Goal: Information Seeking & Learning: Check status

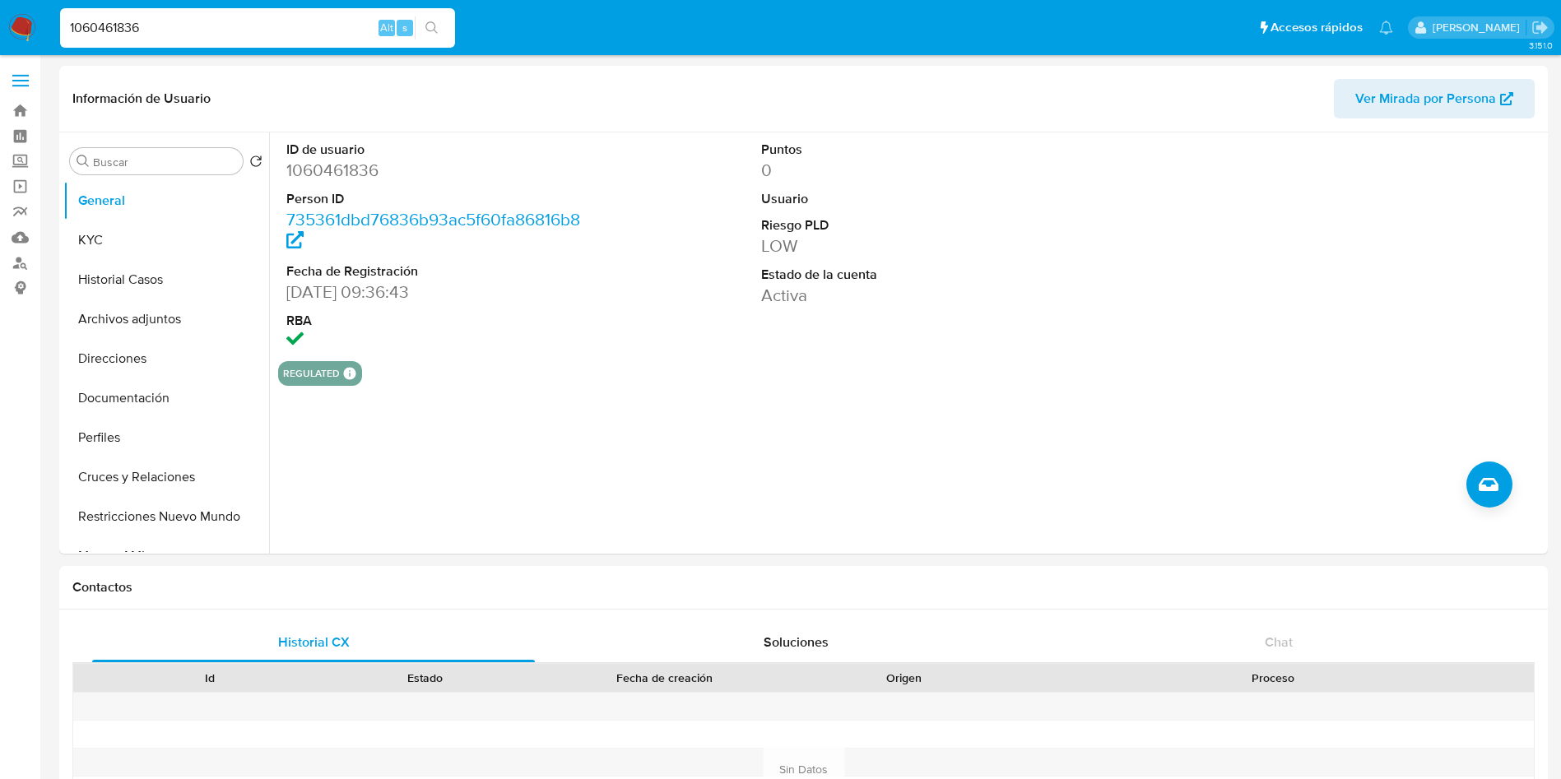
select select "10"
type input "538677494"
select select "10"
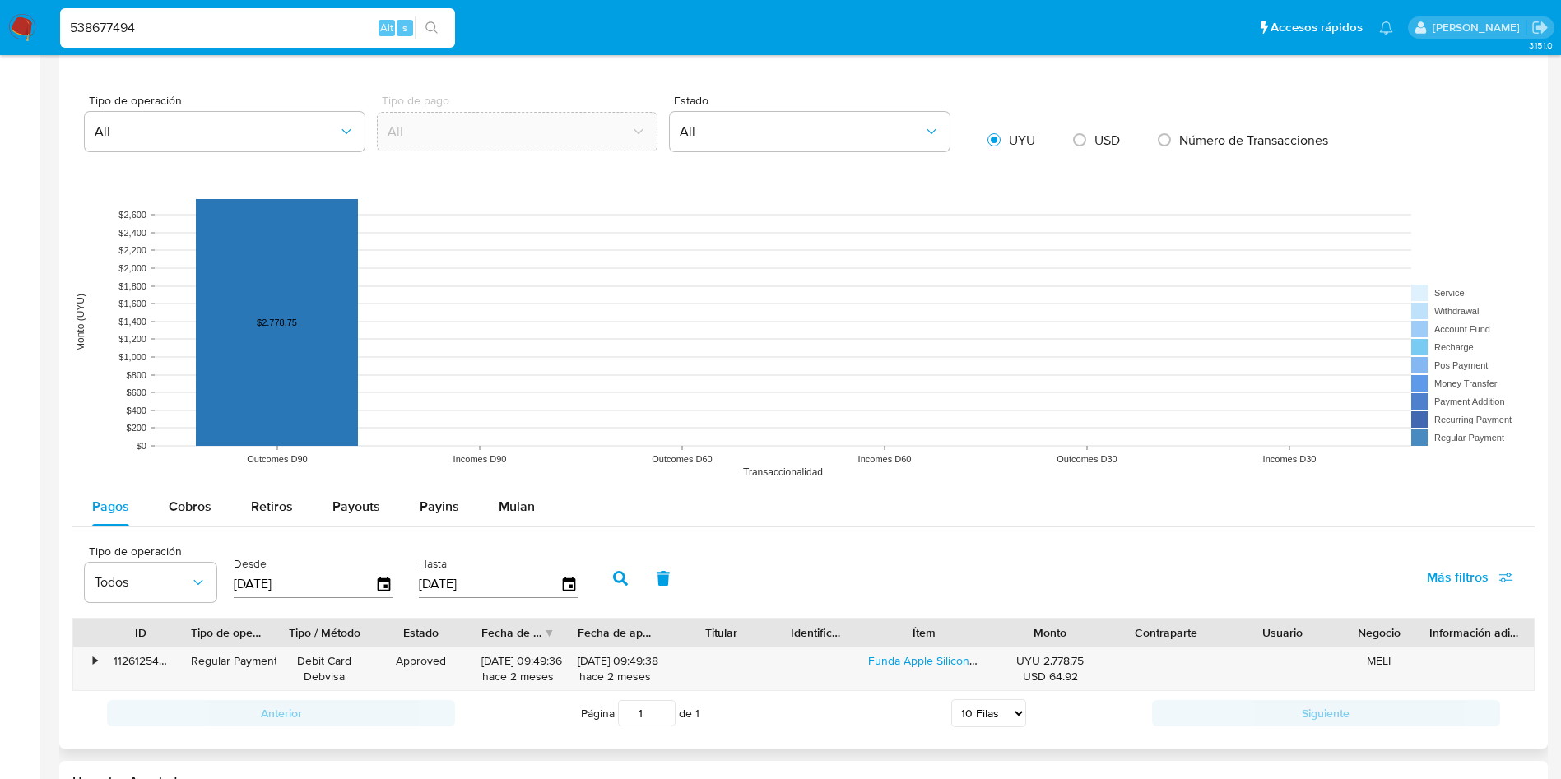
scroll to position [1234, 0]
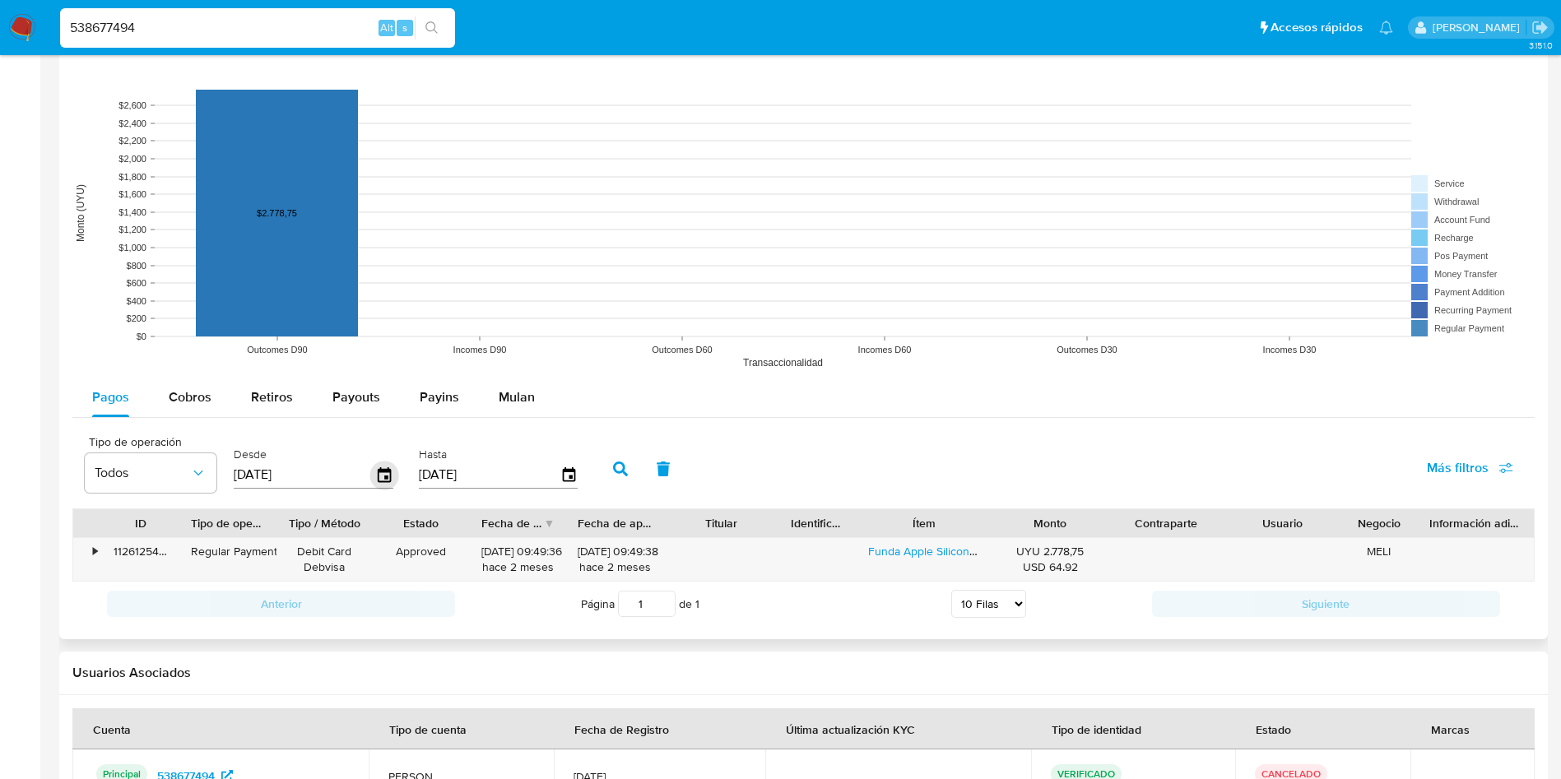
click at [391, 471] on icon "button" at bounding box center [384, 475] width 29 height 29
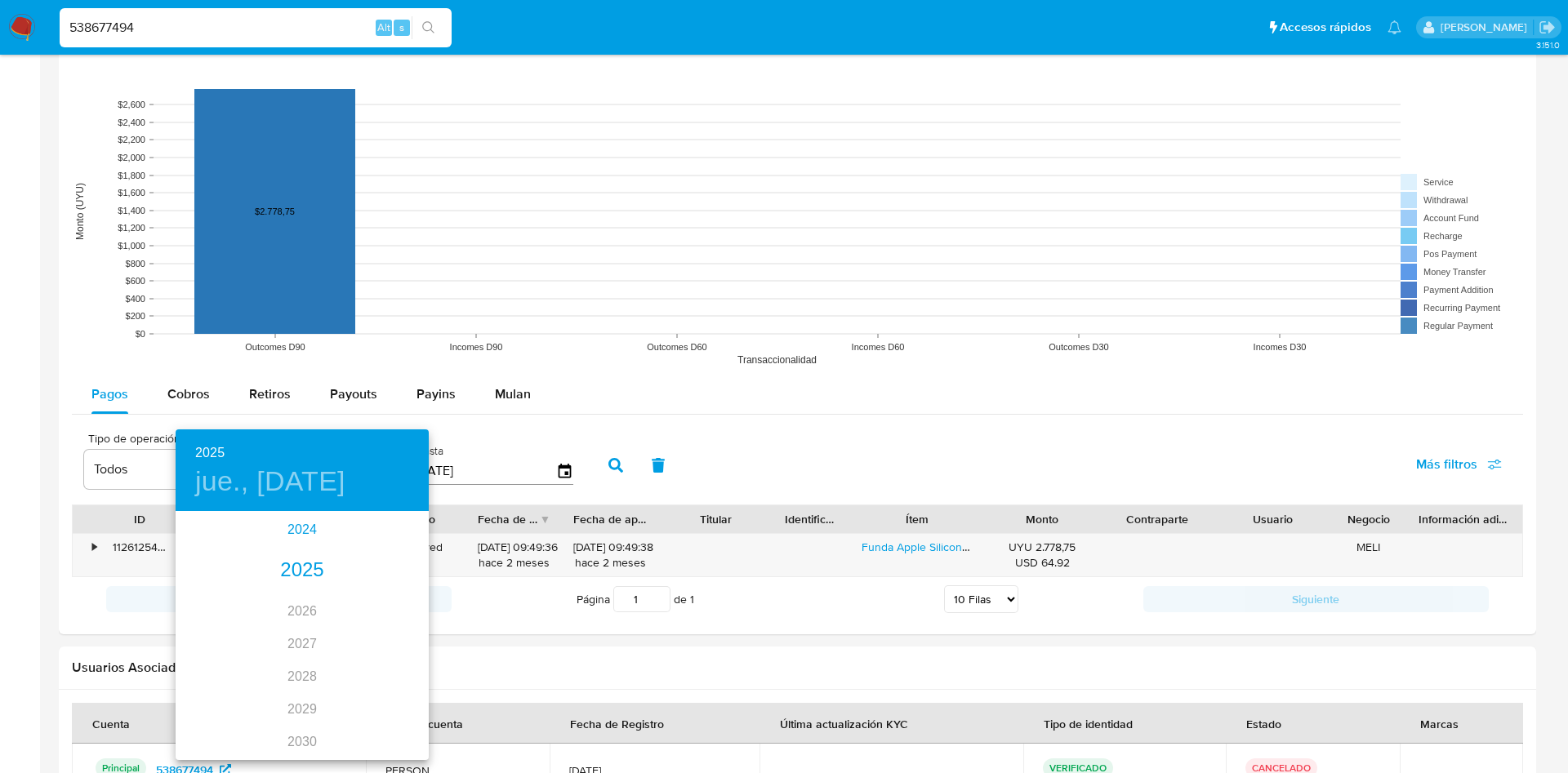
click at [279, 525] on div "2024" at bounding box center [302, 530] width 253 height 33
click at [303, 652] on div "ago." at bounding box center [302, 667] width 84 height 62
type input "[DATE]"
click at [305, 653] on p "15" at bounding box center [302, 656] width 13 height 16
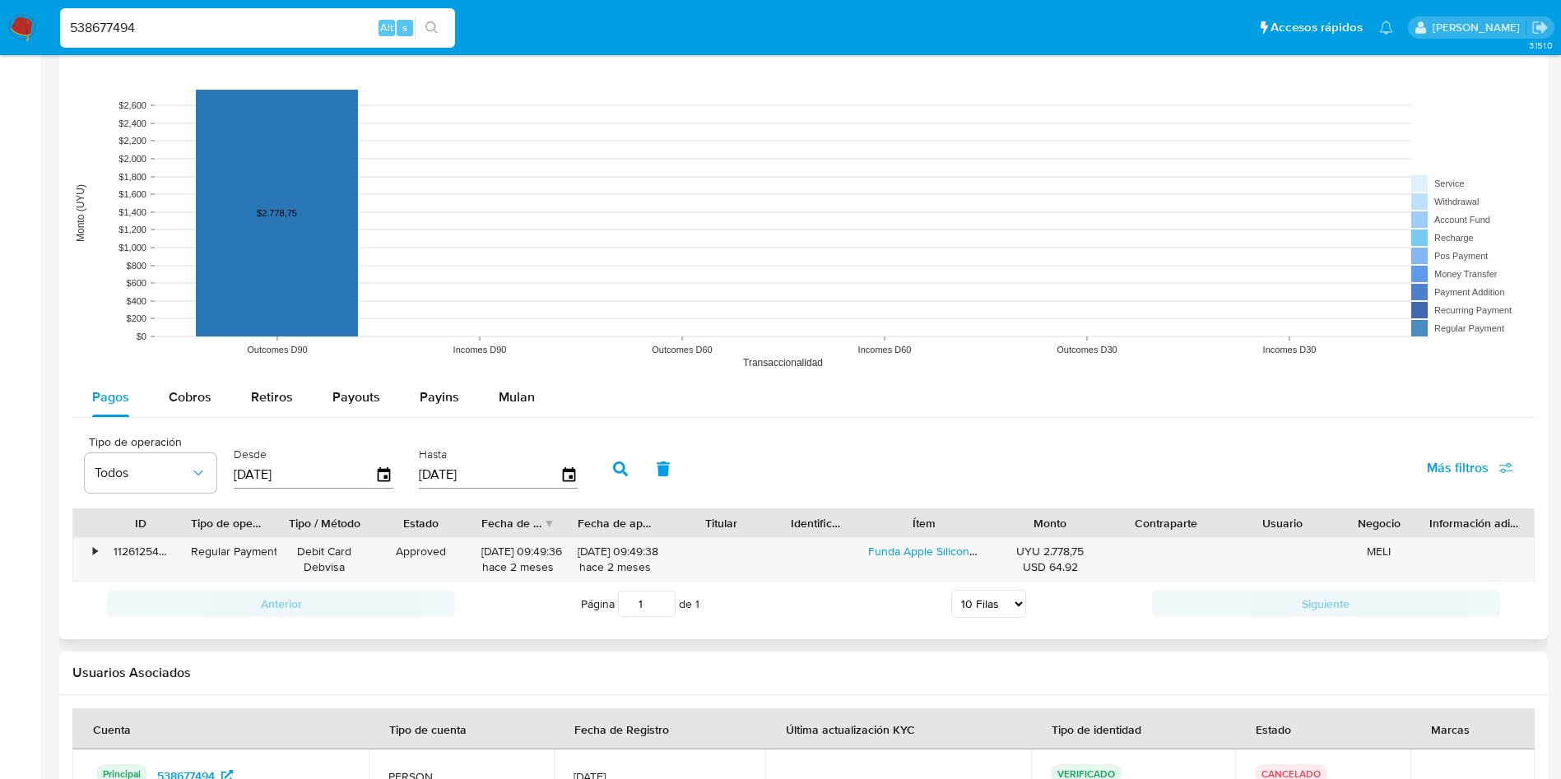
click at [628, 470] on icon "button" at bounding box center [620, 469] width 15 height 15
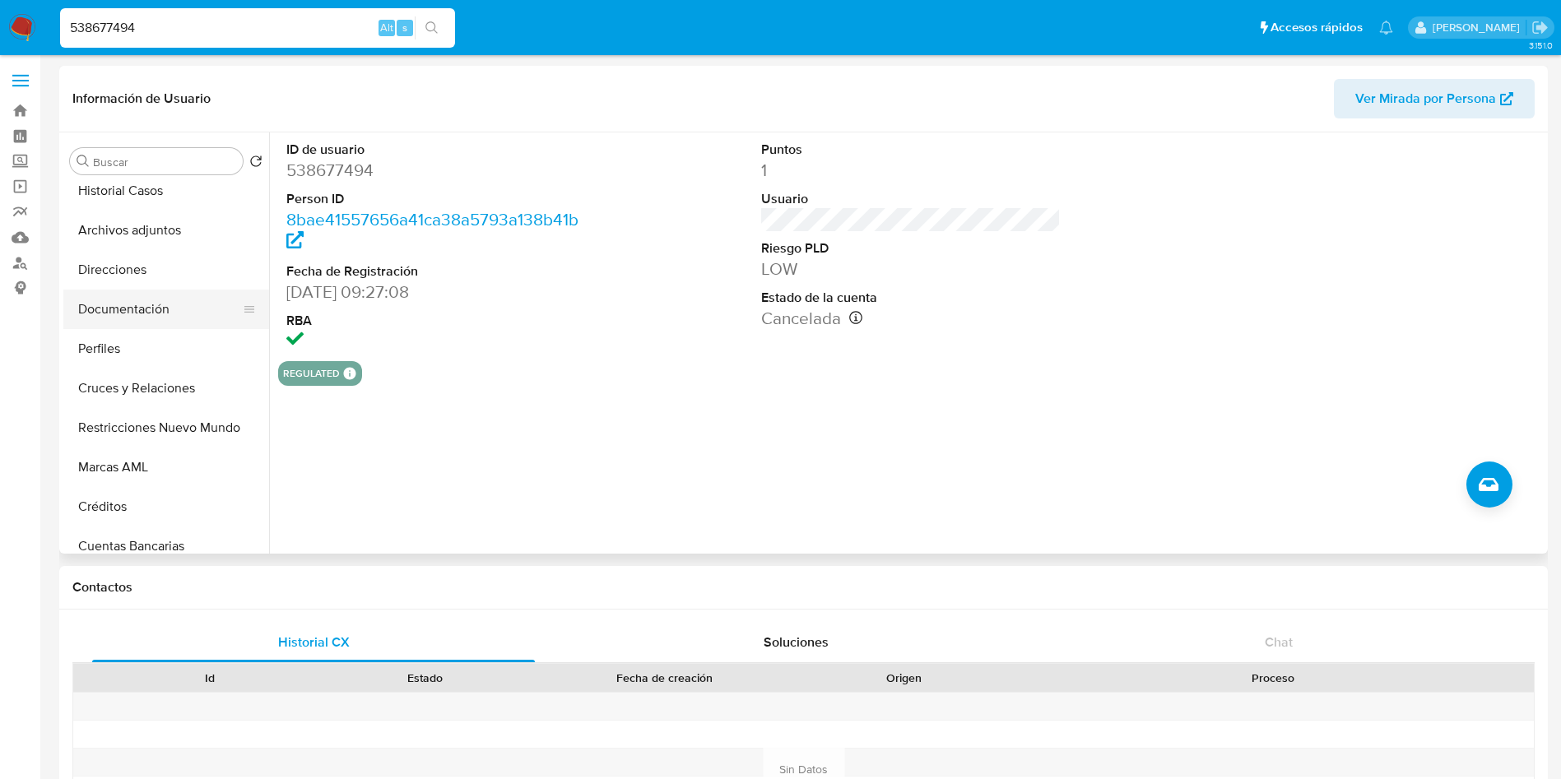
scroll to position [123, 0]
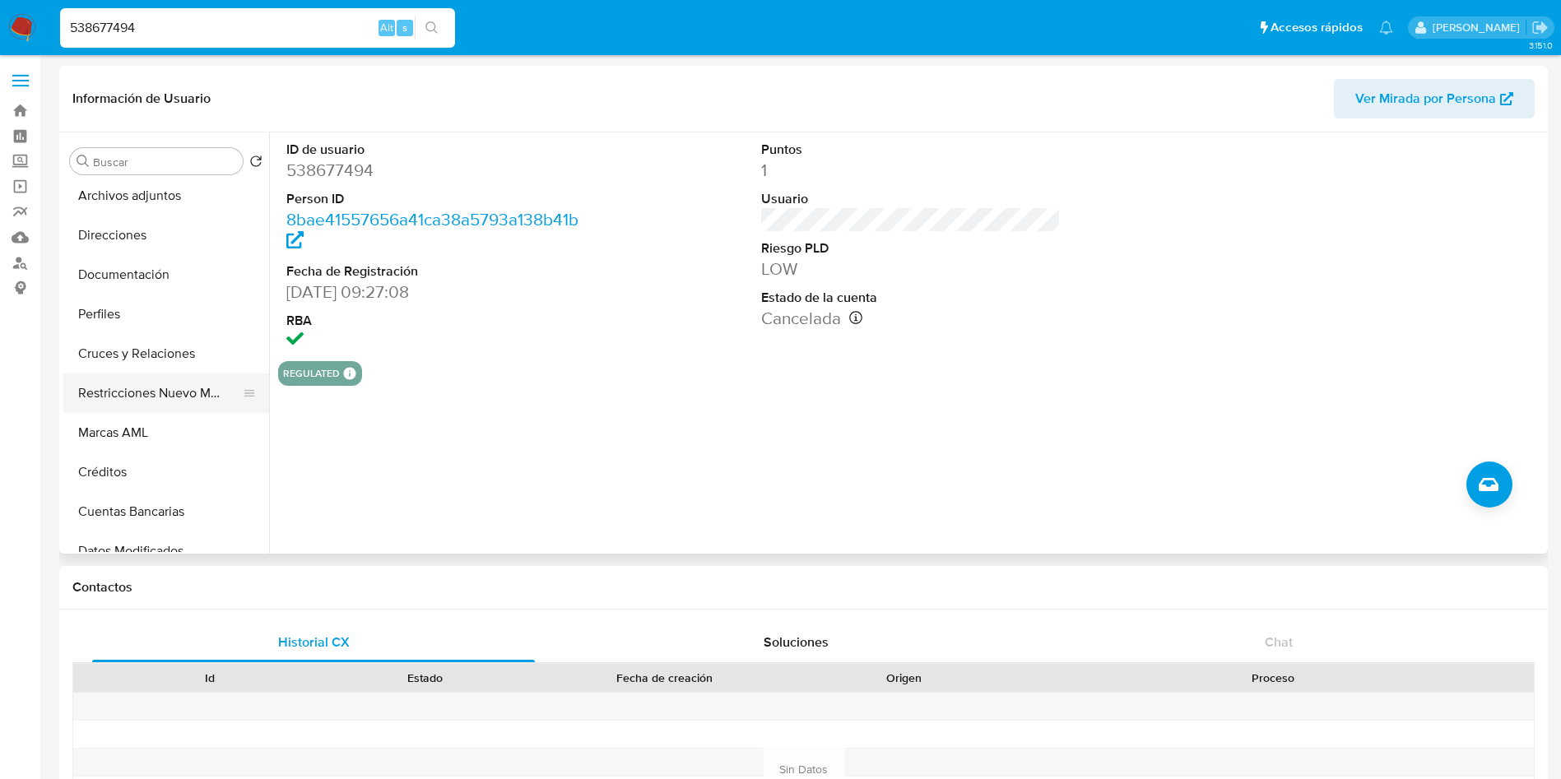
click at [138, 386] on button "Restricciones Nuevo Mundo" at bounding box center [159, 393] width 193 height 39
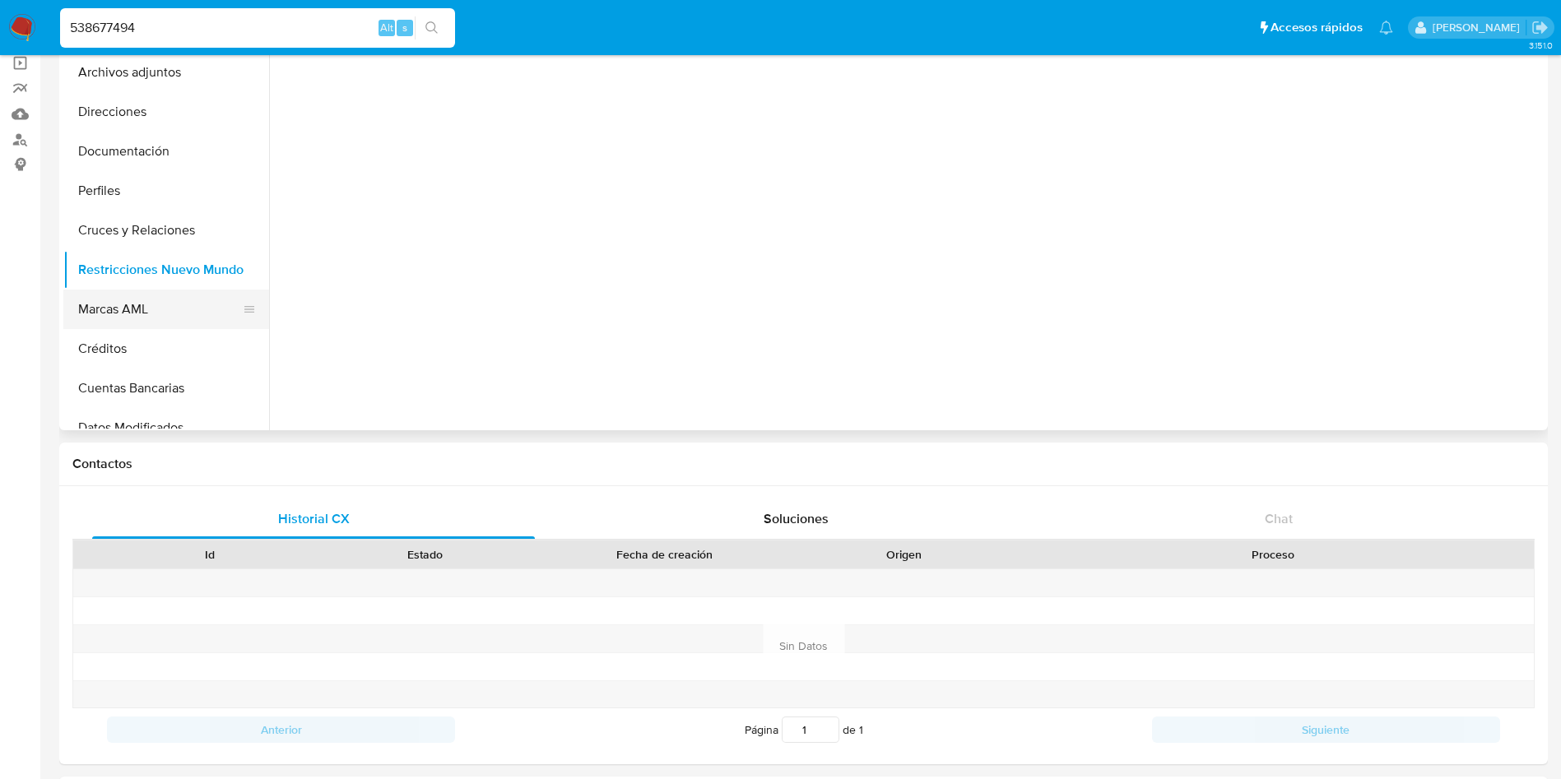
click at [137, 314] on button "Marcas AML" at bounding box center [159, 309] width 193 height 39
click at [142, 290] on button "Marcas AML" at bounding box center [159, 309] width 193 height 39
click at [168, 258] on button "Restricciones Nuevo Mundo" at bounding box center [159, 269] width 193 height 39
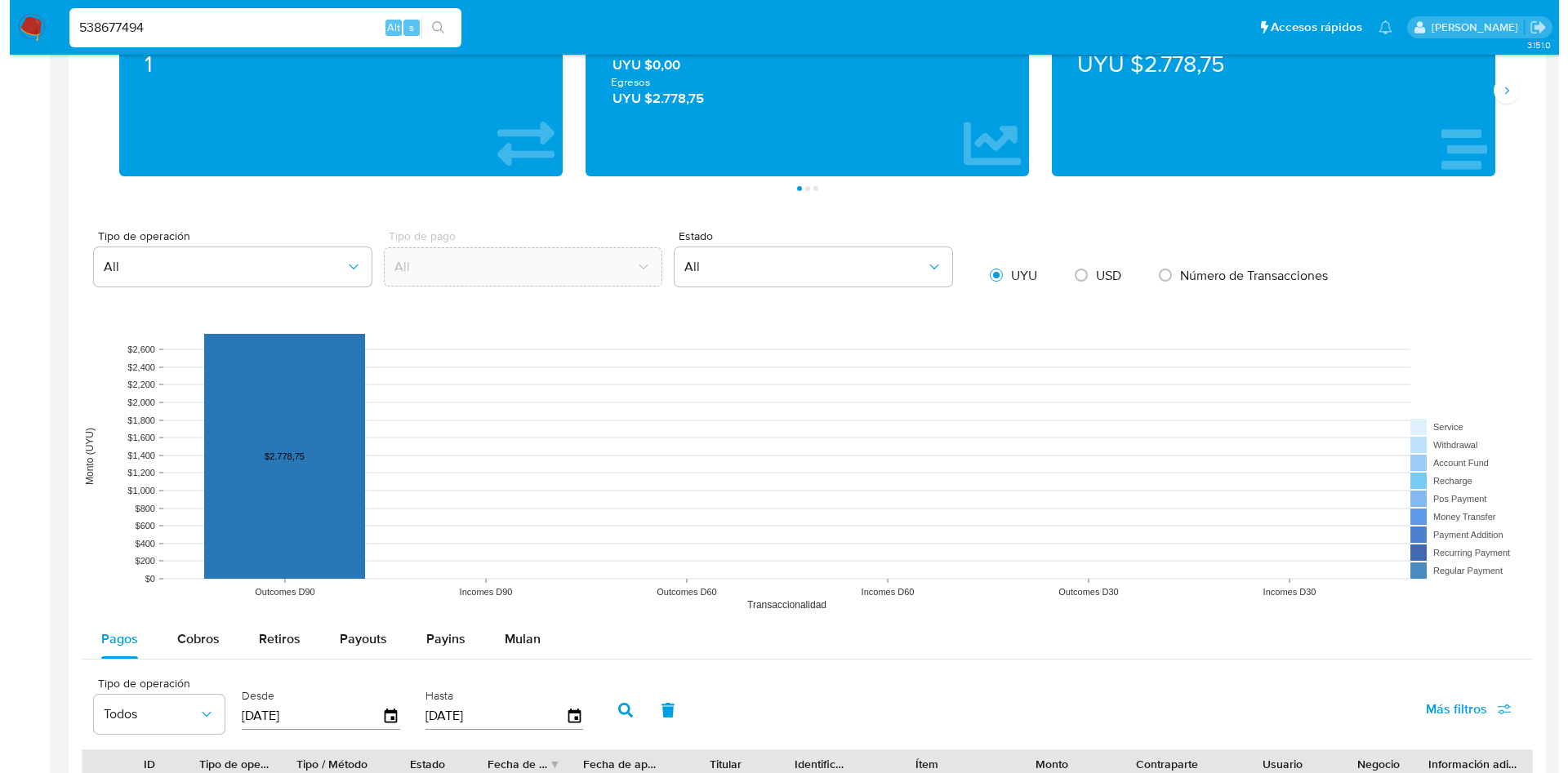
scroll to position [1508, 0]
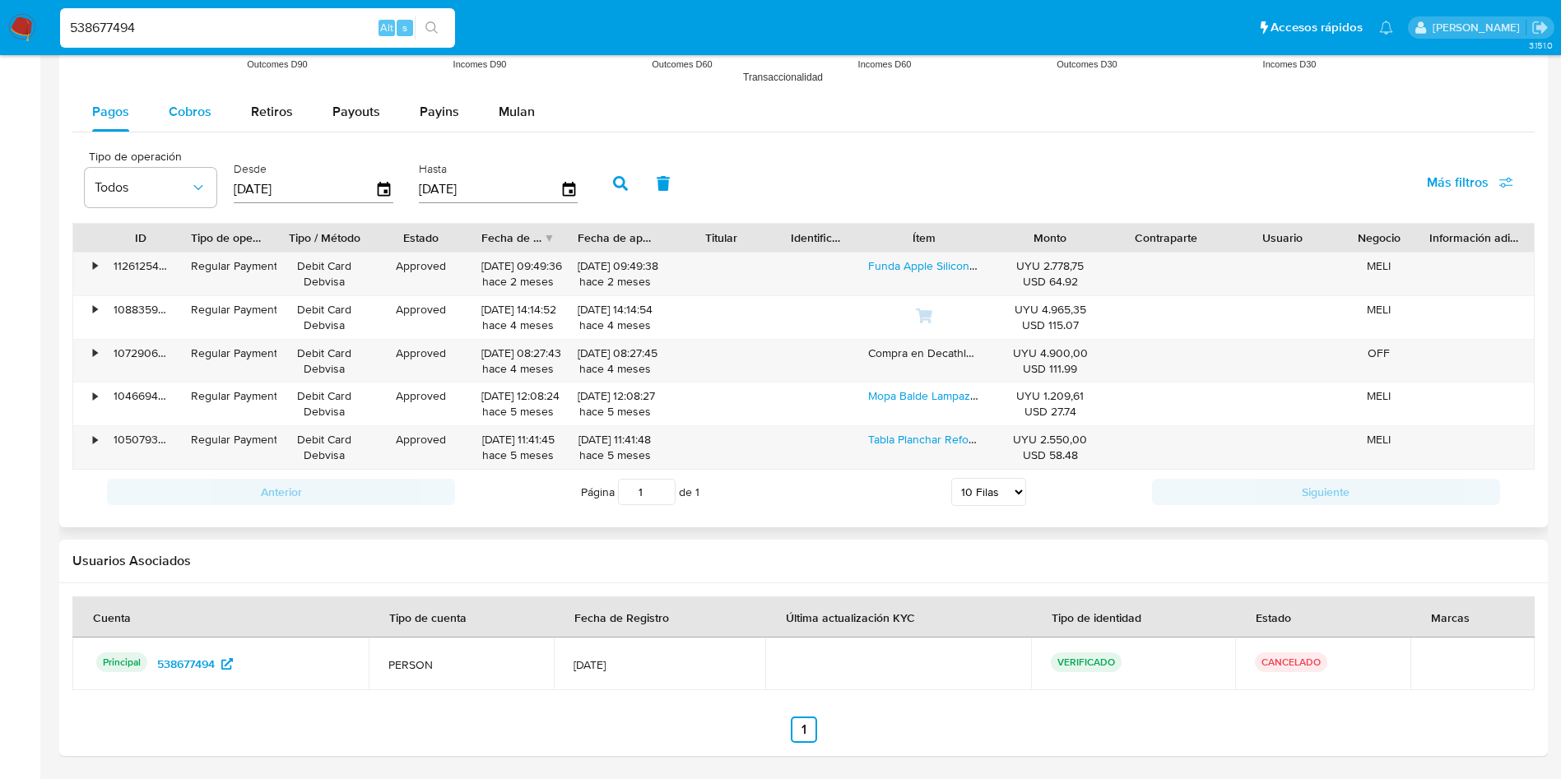
click at [209, 112] on span "Cobros" at bounding box center [190, 111] width 43 height 19
select select "10"
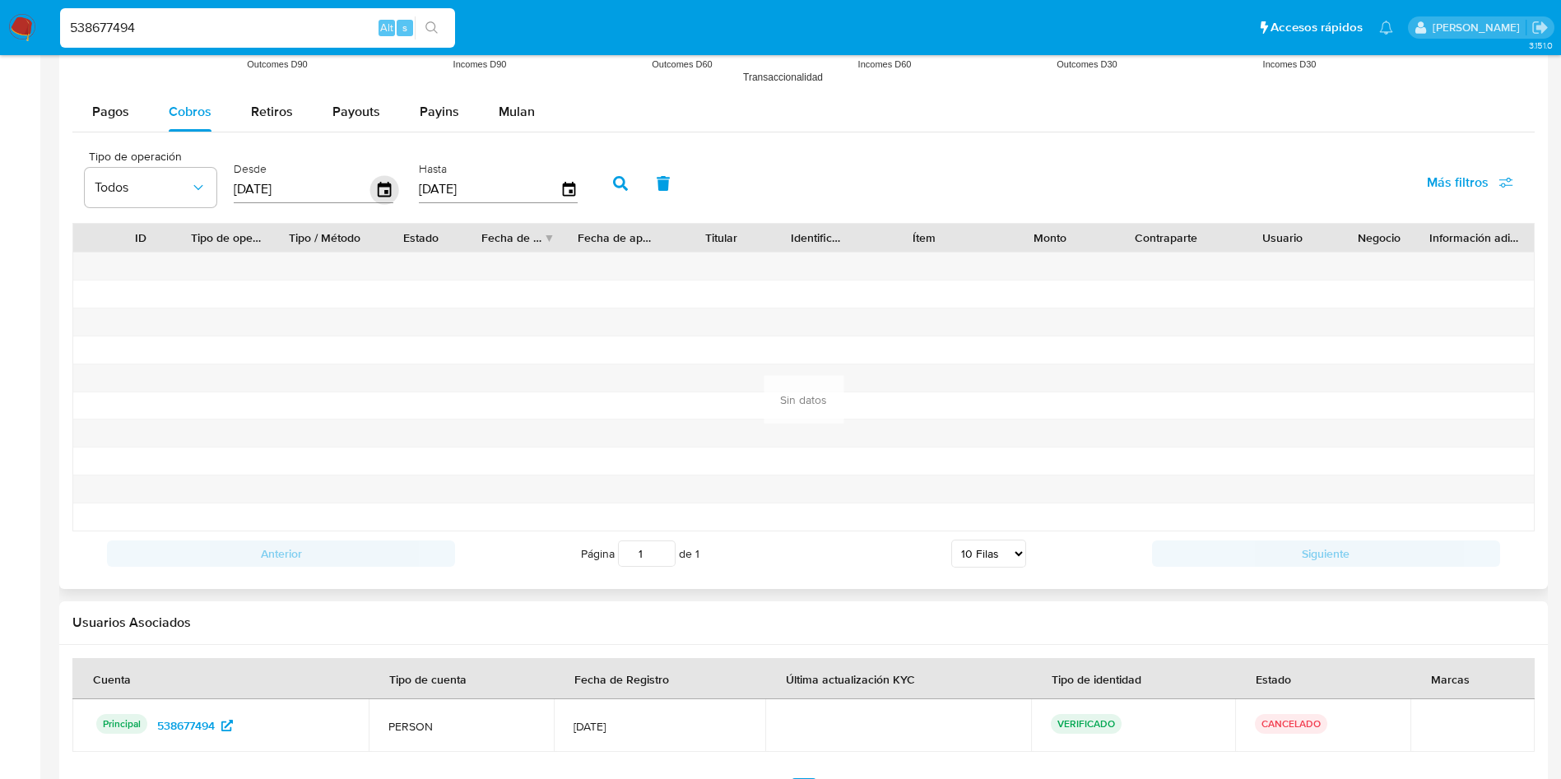
click at [381, 199] on icon "button" at bounding box center [384, 189] width 29 height 29
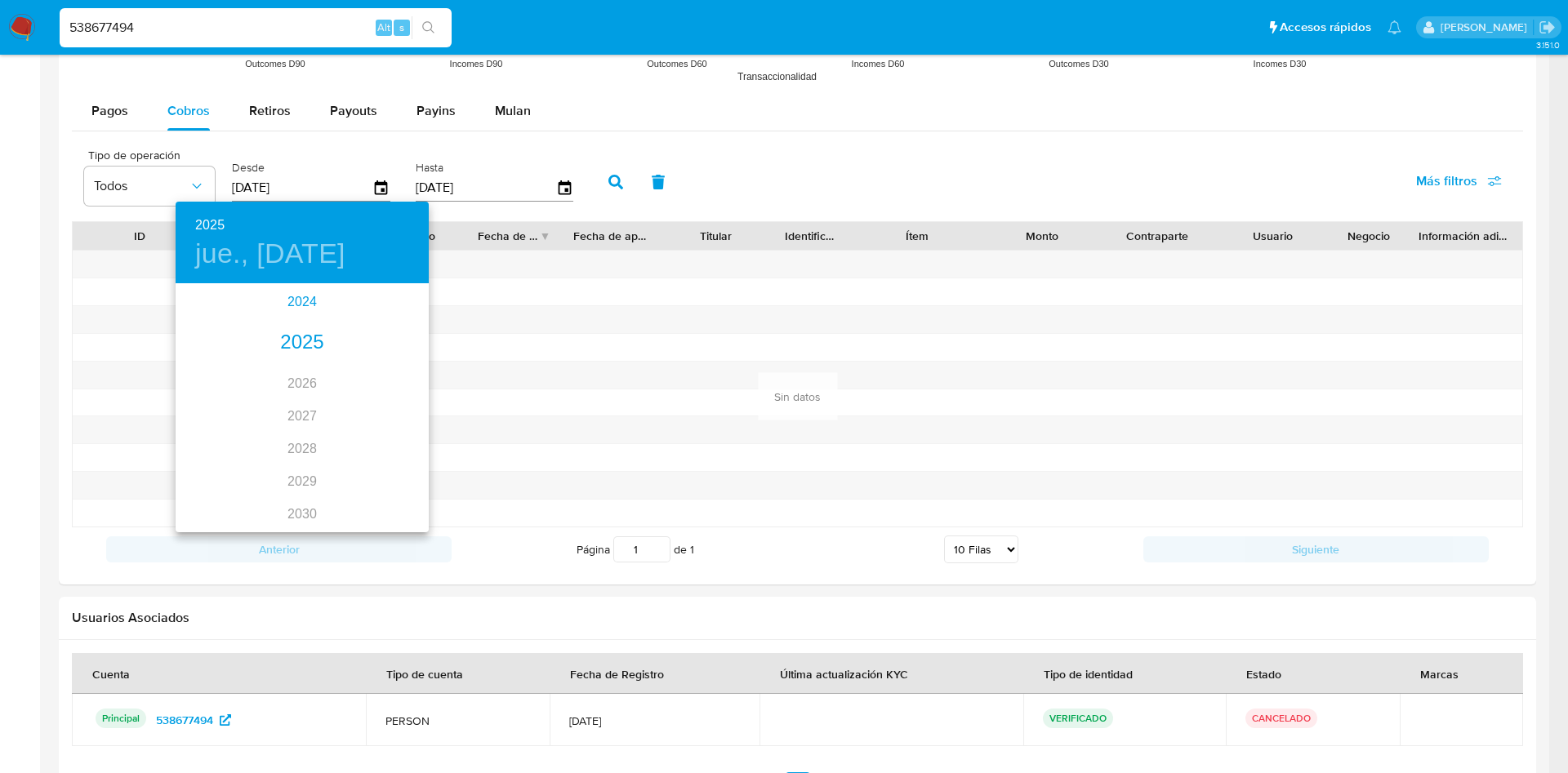
click at [303, 310] on div "2024" at bounding box center [302, 302] width 253 height 33
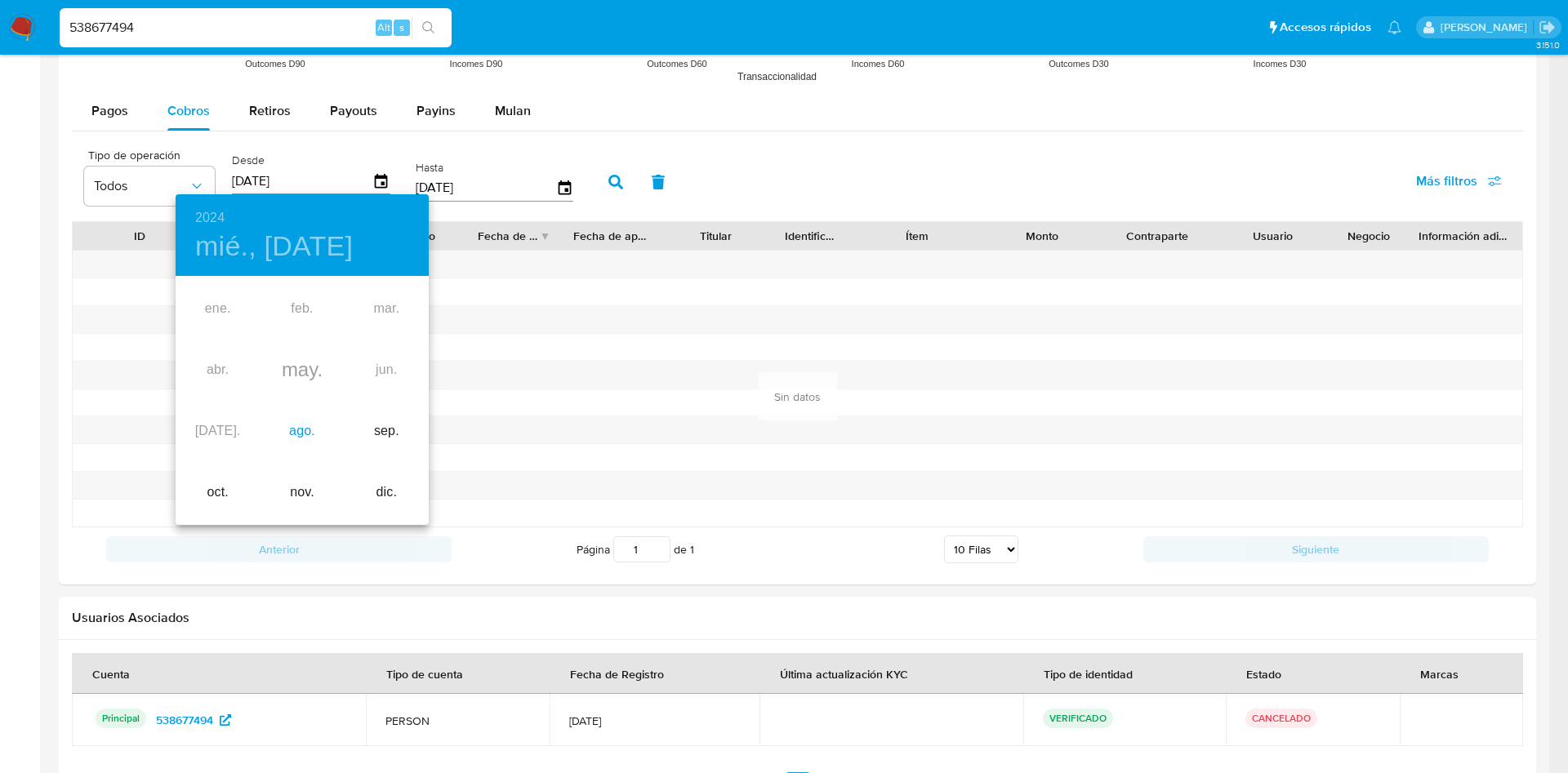
click at [296, 429] on div "ago." at bounding box center [302, 432] width 84 height 62
type input "[DATE]"
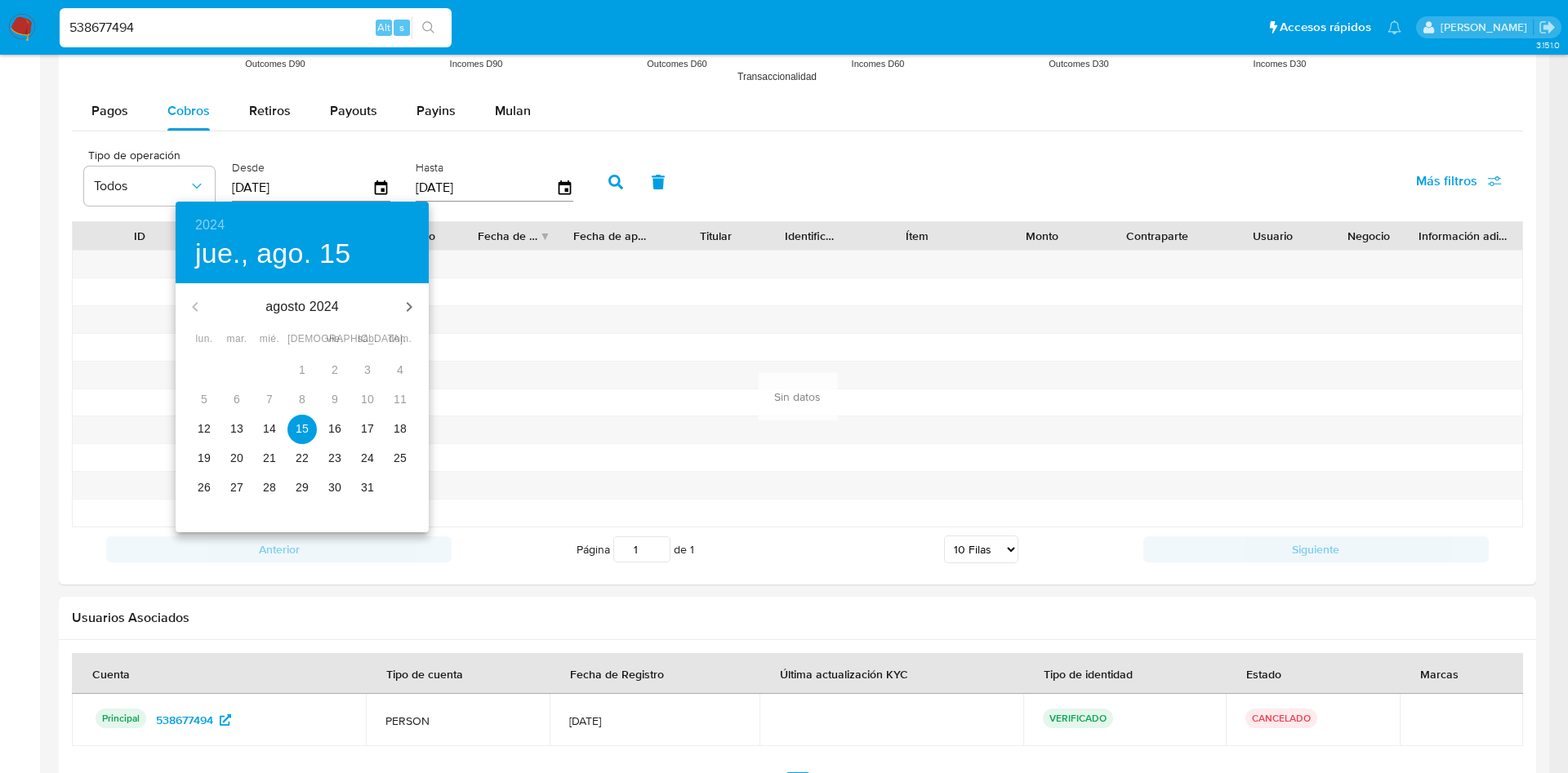
click at [296, 429] on p "15" at bounding box center [302, 429] width 13 height 16
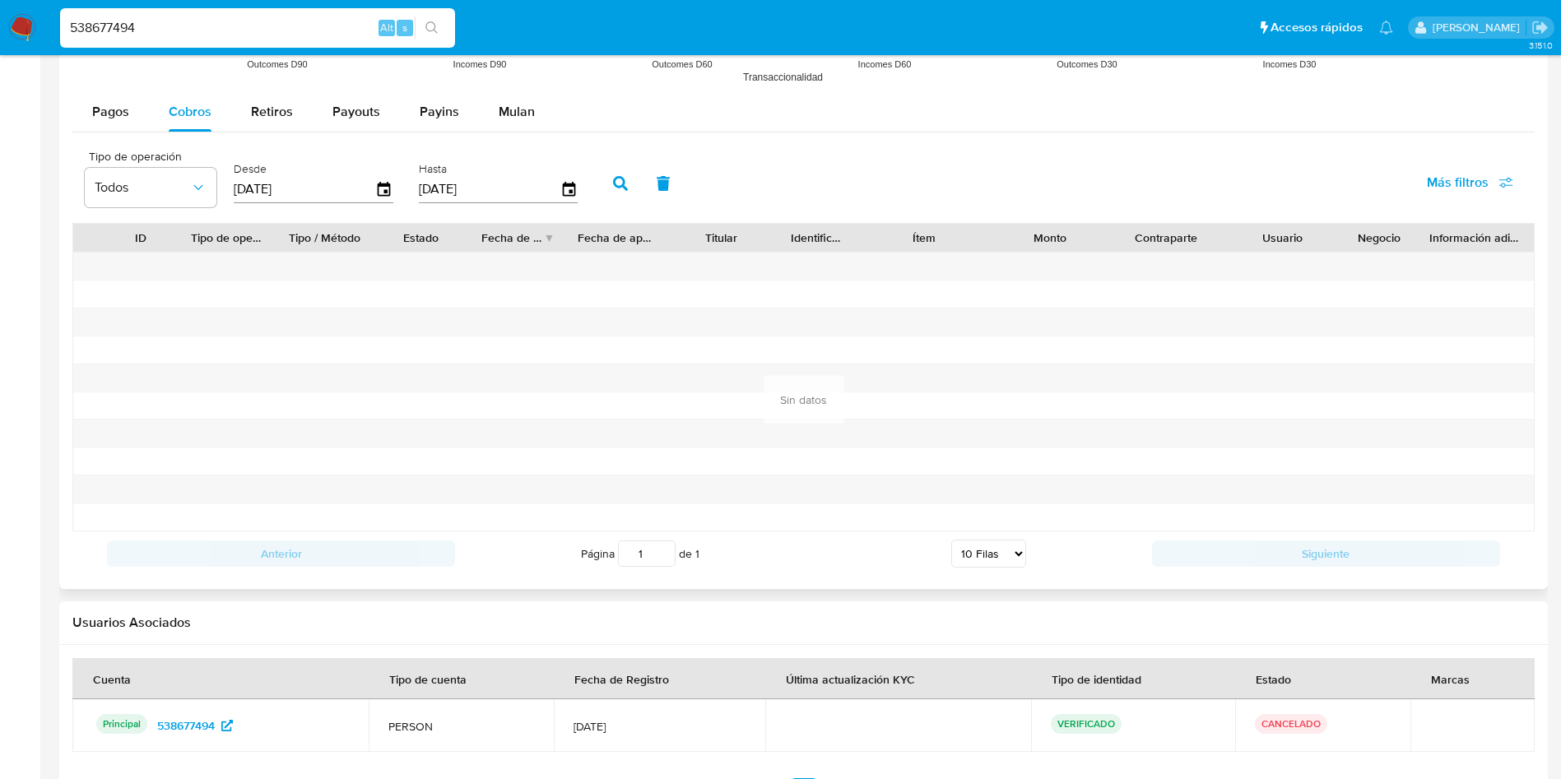
click at [621, 179] on icon "button" at bounding box center [620, 183] width 15 height 15
click at [303, 98] on button "Retiros" at bounding box center [271, 111] width 81 height 39
select select "10"
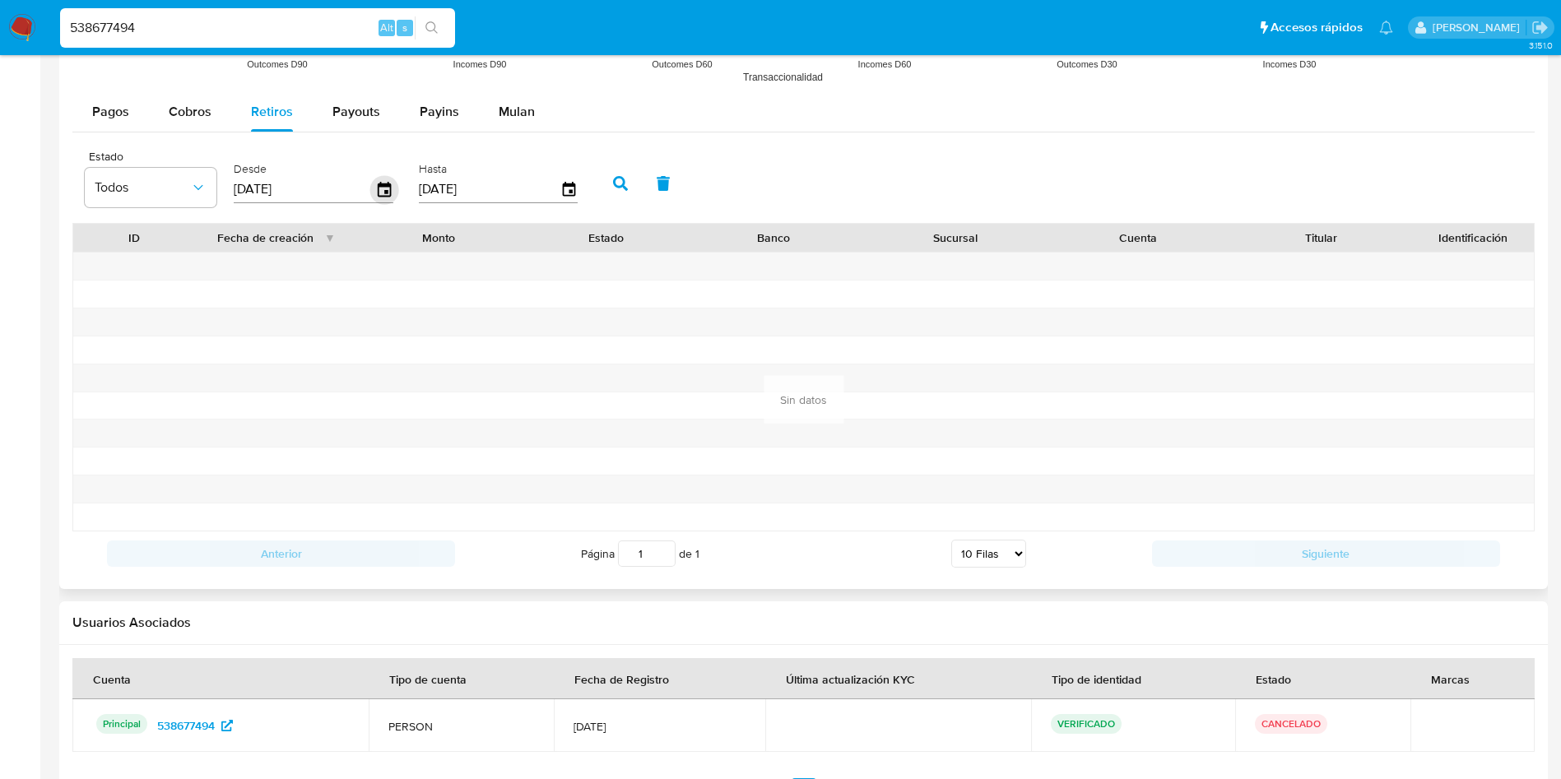
click at [390, 184] on icon "button" at bounding box center [384, 189] width 13 height 15
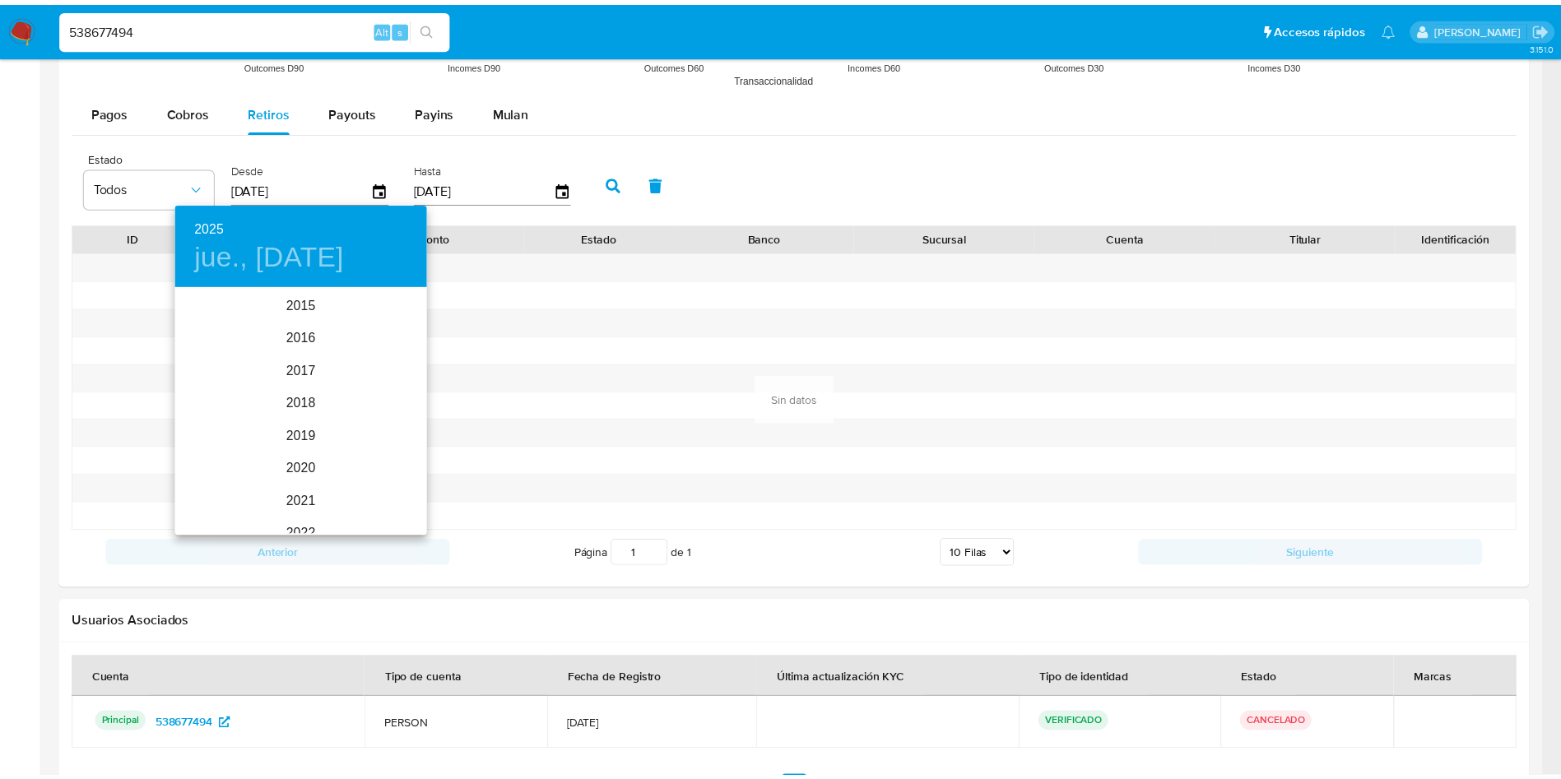
scroll to position [230, 0]
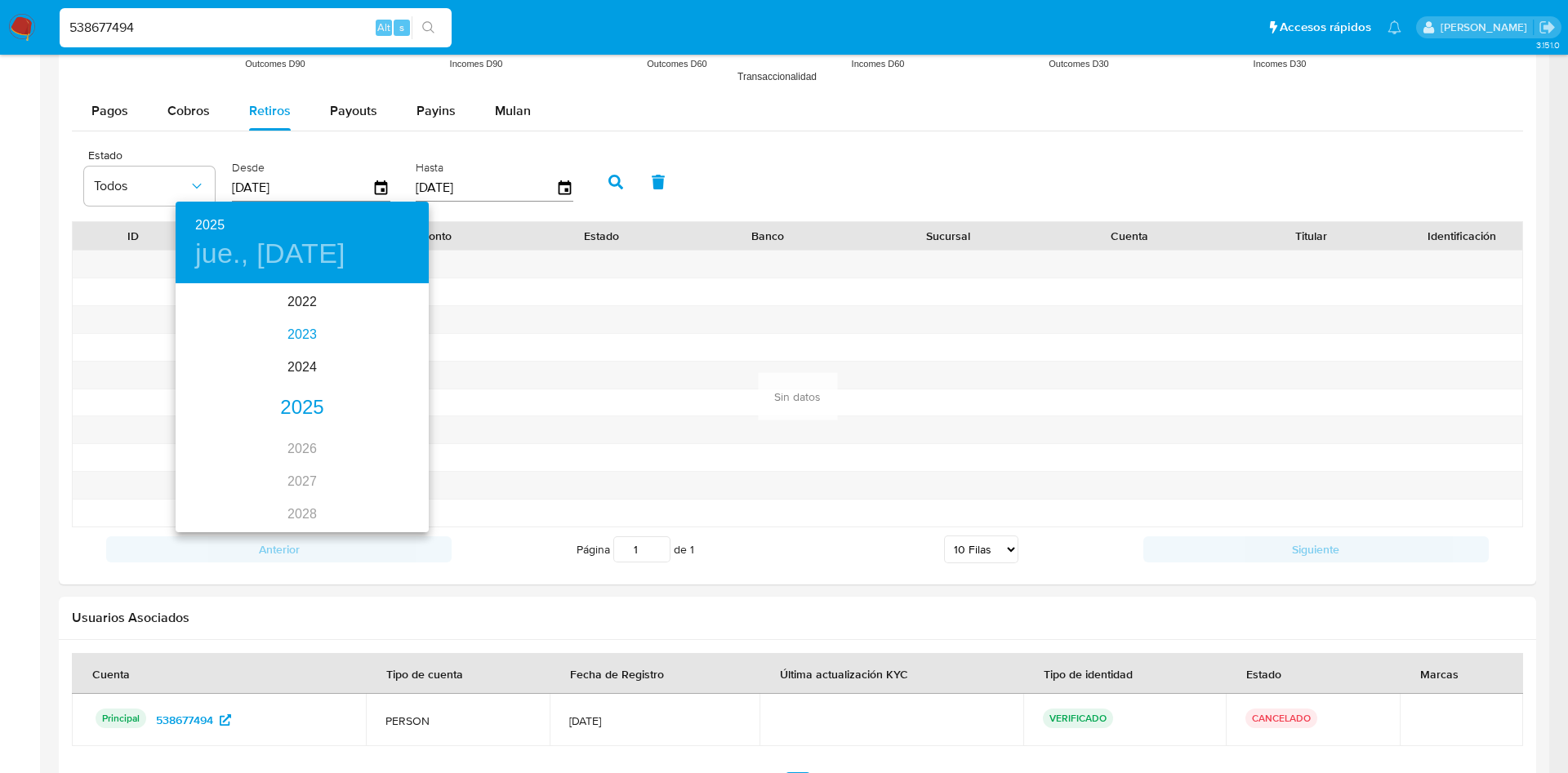
click at [293, 334] on div "2023" at bounding box center [302, 334] width 253 height 33
click at [304, 383] on div "may." at bounding box center [302, 378] width 84 height 62
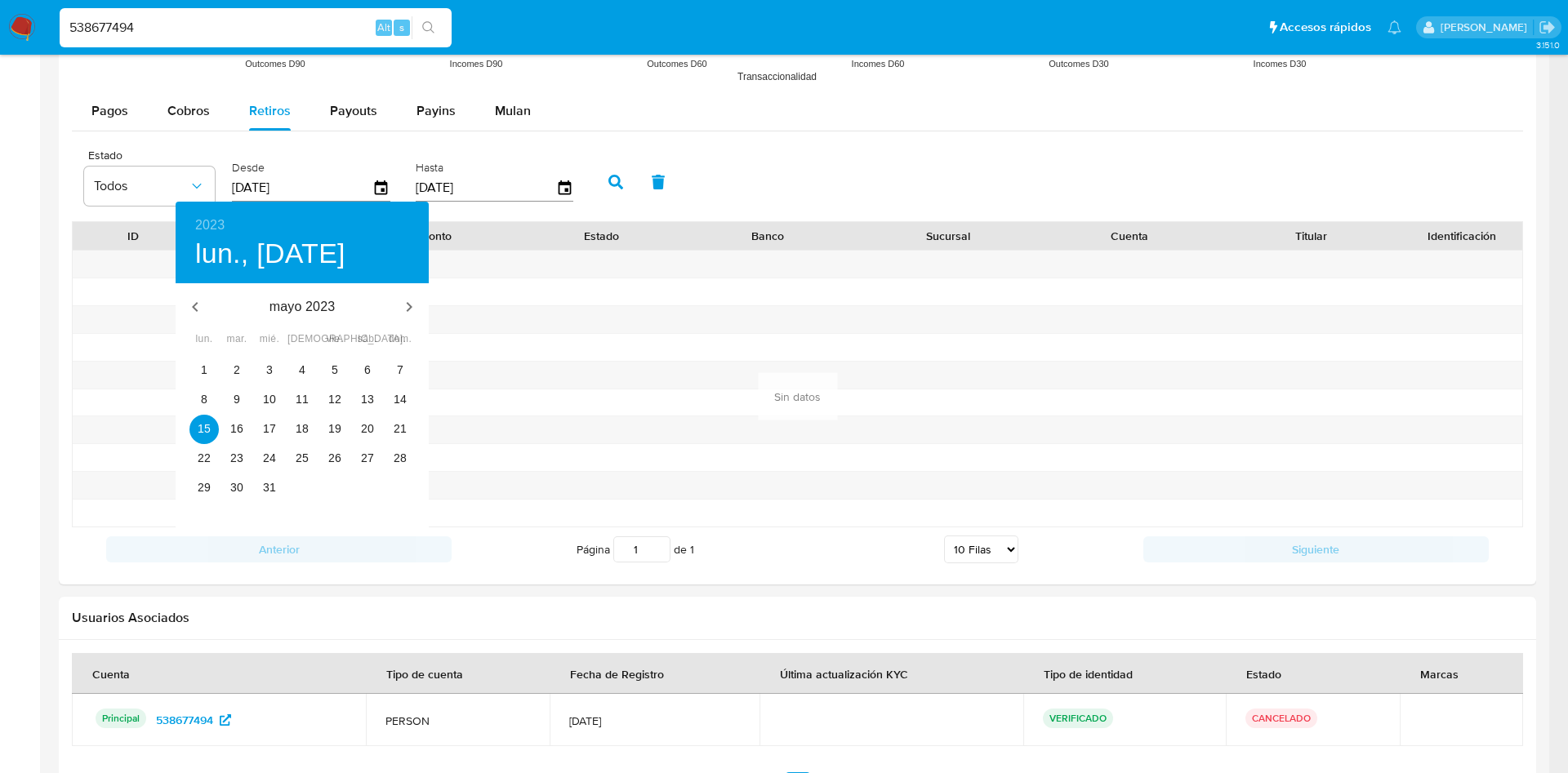
click at [286, 385] on div "11" at bounding box center [302, 400] width 33 height 30
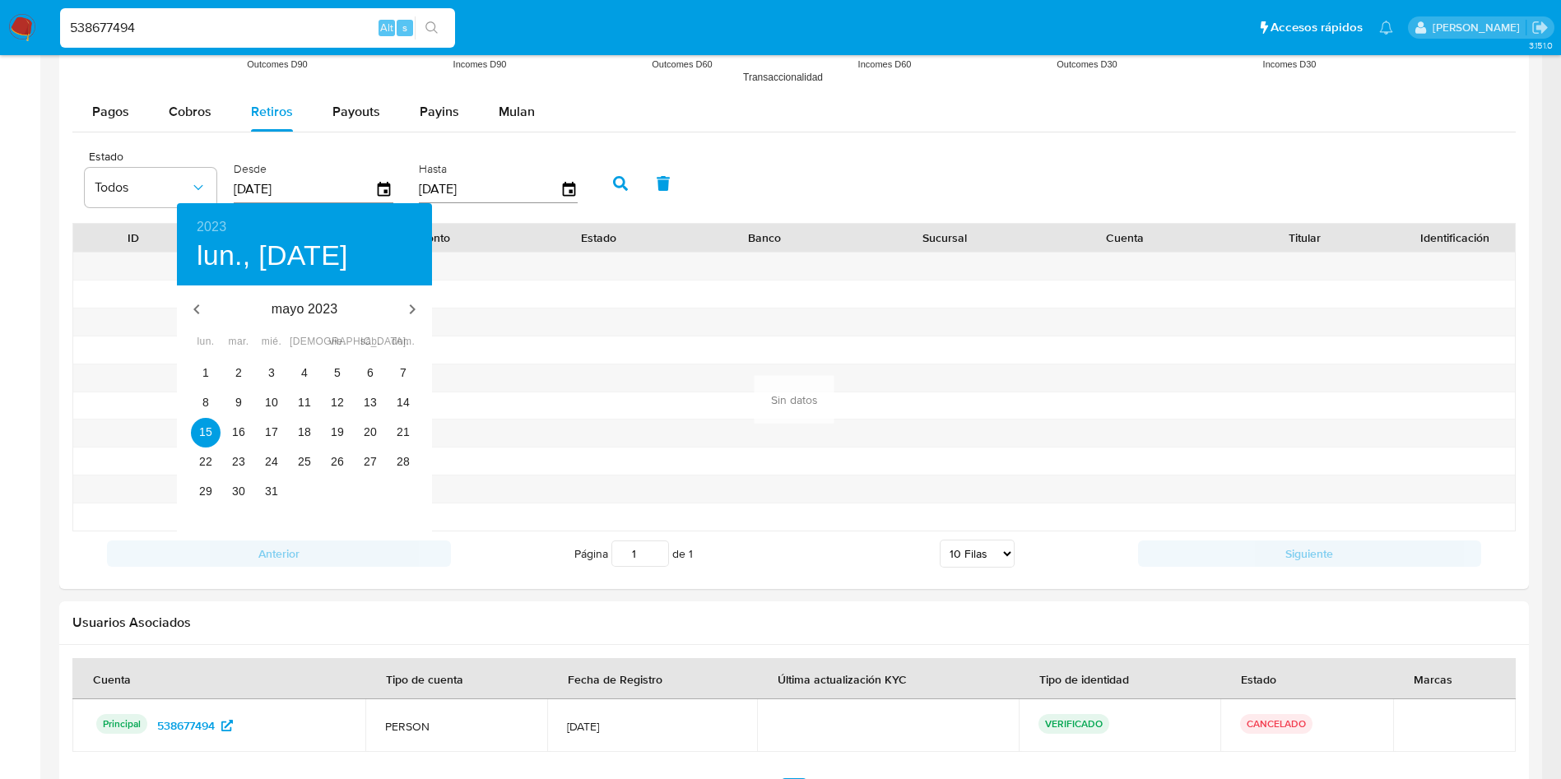
type input "[DATE]"
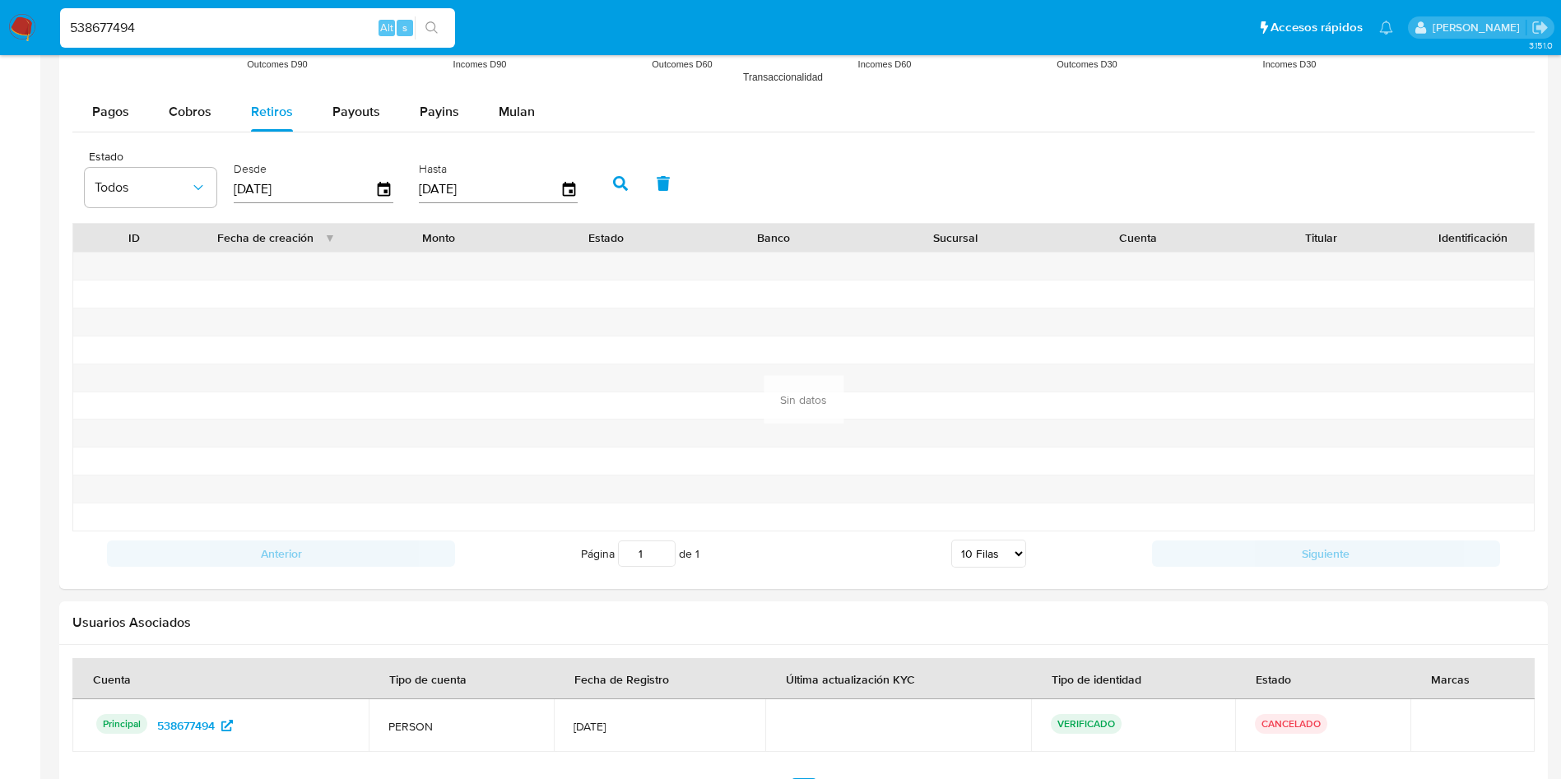
click at [284, 402] on div "2023 jue., [DATE] mayo 2023 lun. mar. mié. jue. vie. sáb. dom. 1 2 3 4 5 6 7 8 …" at bounding box center [780, 389] width 1561 height 779
click at [626, 180] on icon "button" at bounding box center [620, 183] width 15 height 15
click at [105, 126] on div "Pagos" at bounding box center [110, 111] width 37 height 39
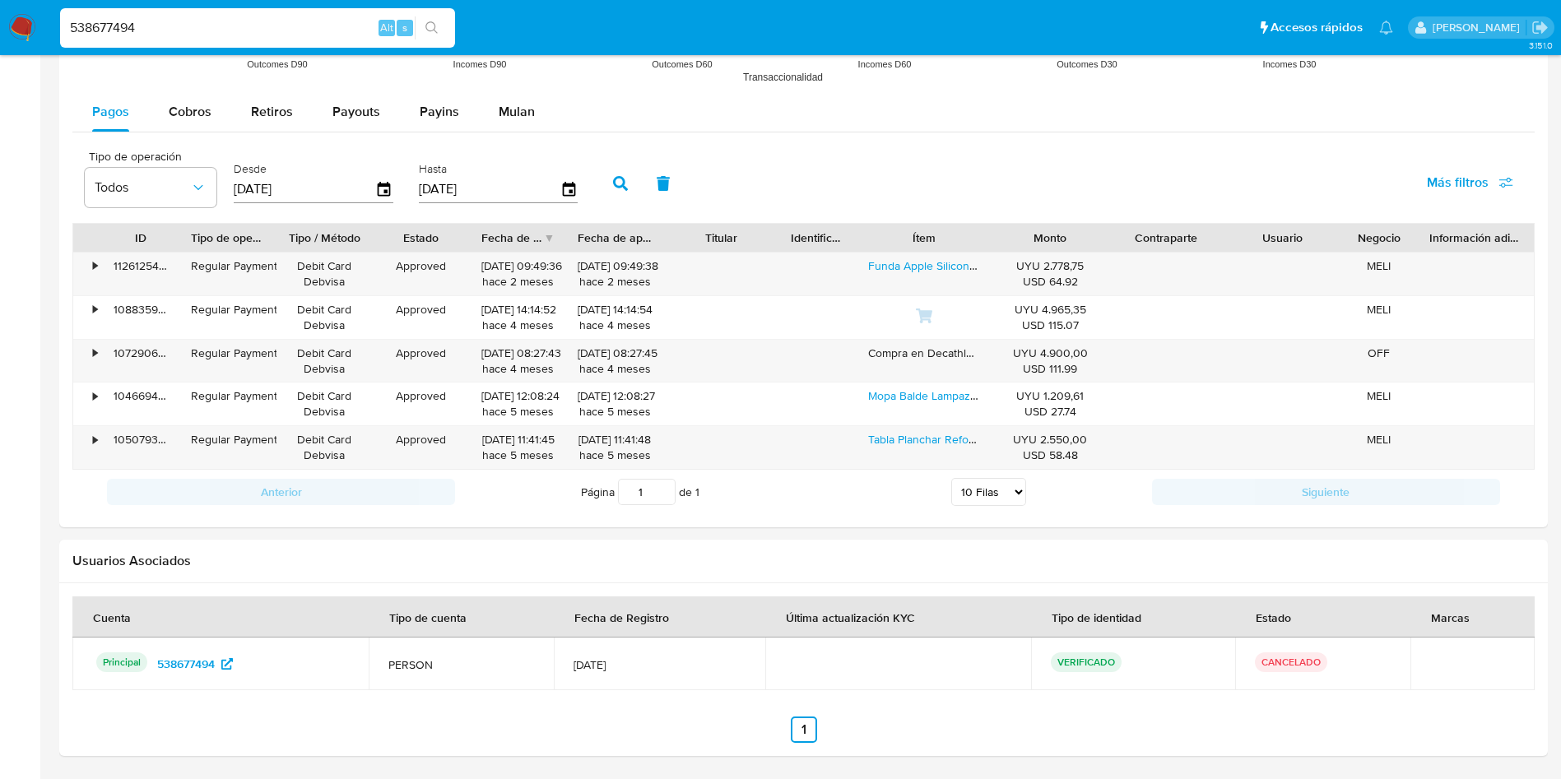
click at [280, 30] on input "538677494" at bounding box center [257, 27] width 395 height 21
paste input "111453808"
type input "111453808"
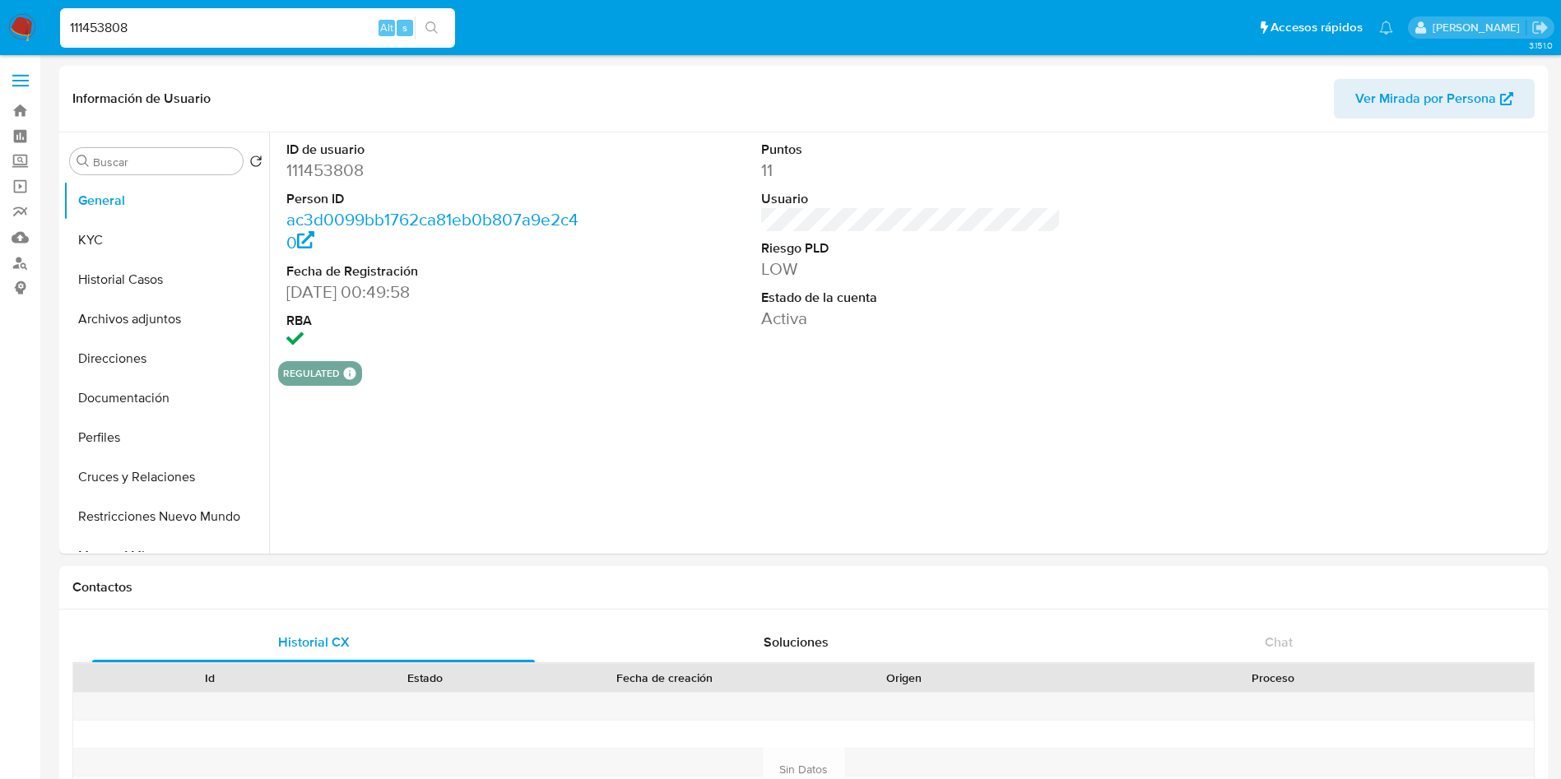
select select "10"
drag, startPoint x: 370, startPoint y: 295, endPoint x: 273, endPoint y: 298, distance: 97.1
click at [273, 298] on div "ID de usuario 111453808 Person ID ac3d0099bb1762ca81eb0b807a9e2c40 Fecha de Reg…" at bounding box center [906, 342] width 1275 height 421
copy dd "[DATE]"
click at [69, 239] on button "KYC" at bounding box center [159, 240] width 193 height 39
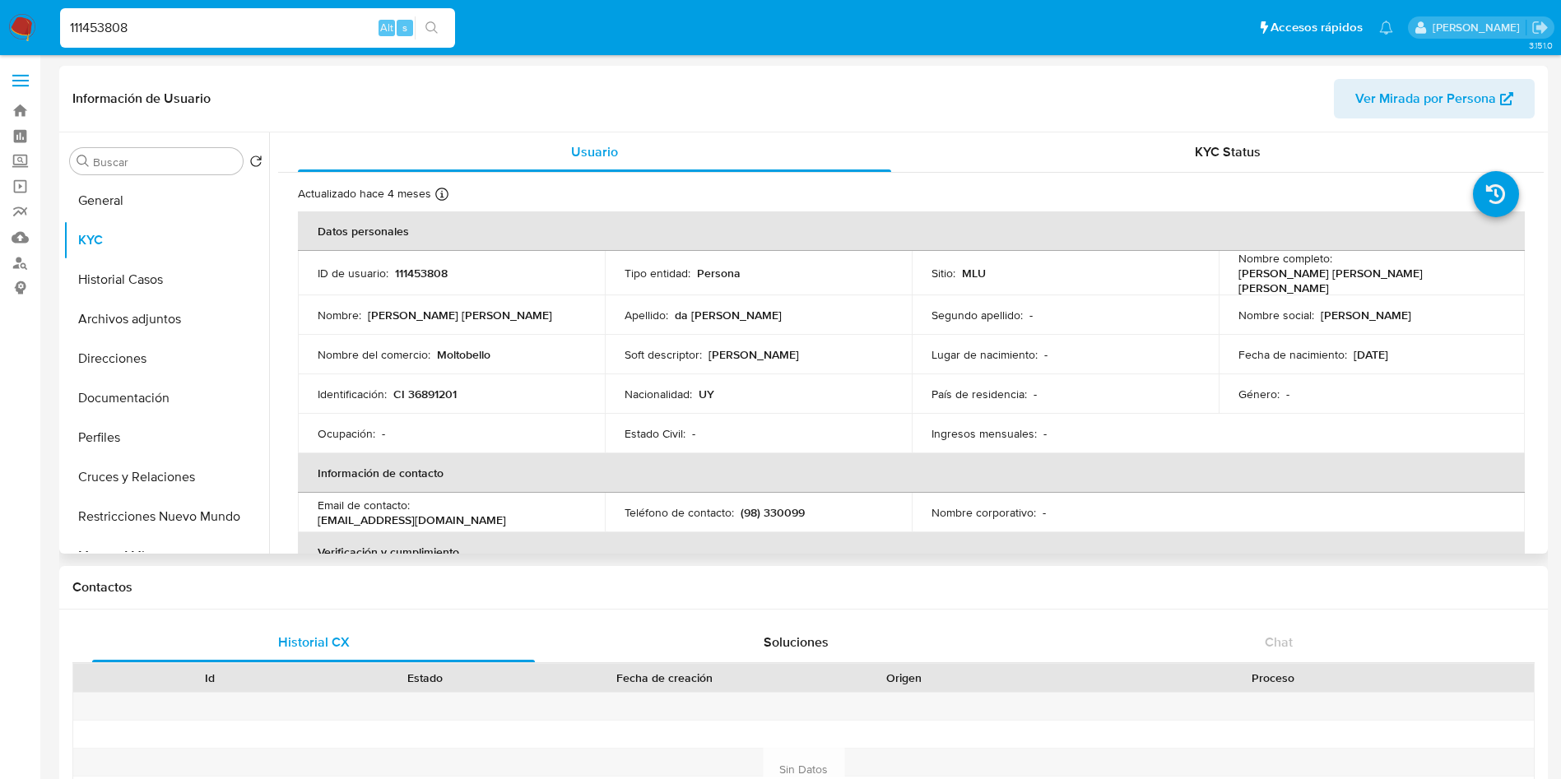
click at [1331, 266] on div "Nombre completo : [PERSON_NAME] [PERSON_NAME] [PERSON_NAME]" at bounding box center [1371, 273] width 267 height 44
drag, startPoint x: 1334, startPoint y: 270, endPoint x: 1477, endPoint y: 274, distance: 143.2
click at [1477, 274] on div "Nombre completo : [PERSON_NAME] [PERSON_NAME] [PERSON_NAME]" at bounding box center [1371, 273] width 267 height 44
copy p "[PERSON_NAME] [PERSON_NAME] [PERSON_NAME]"
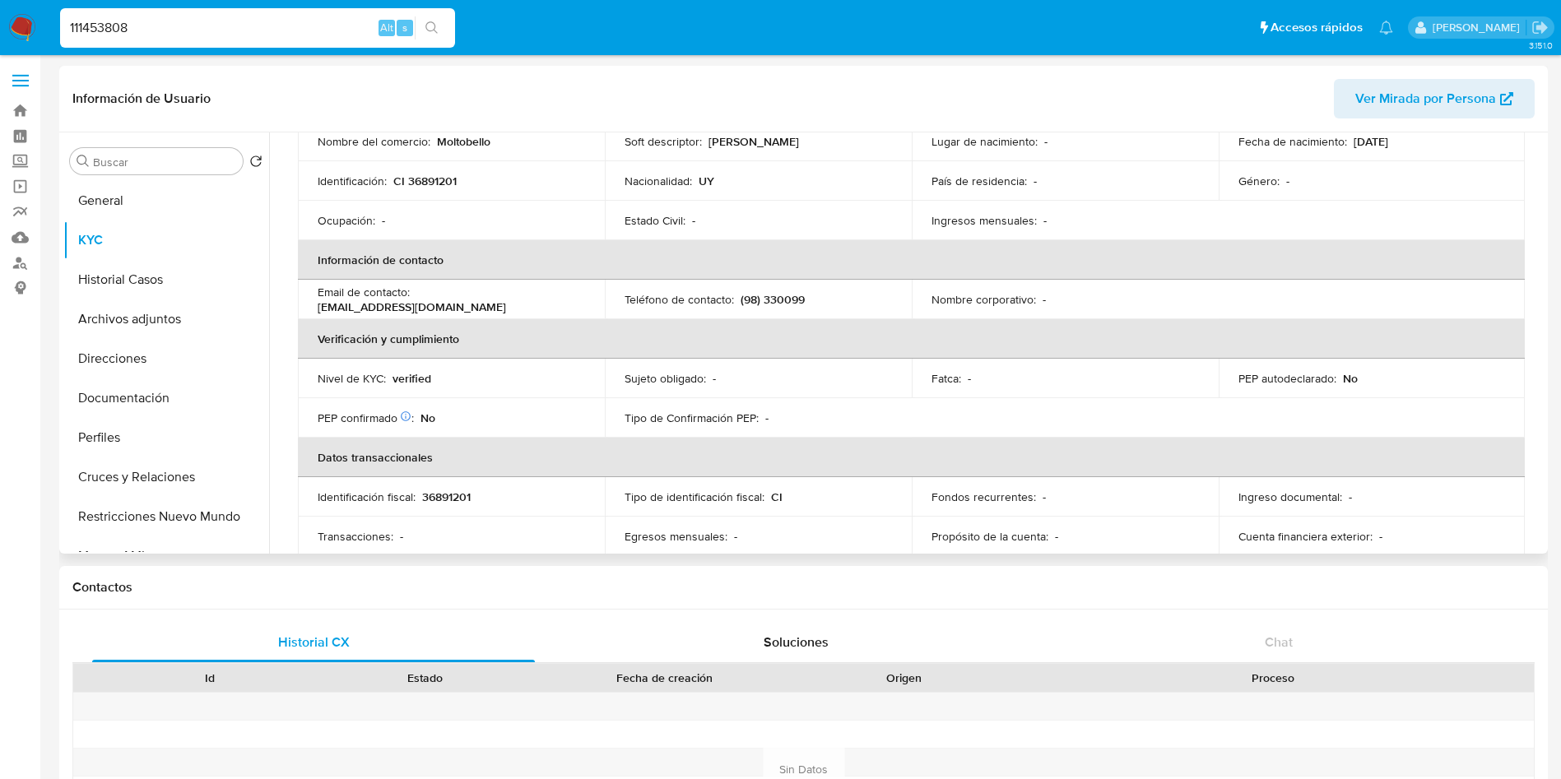
scroll to position [247, 0]
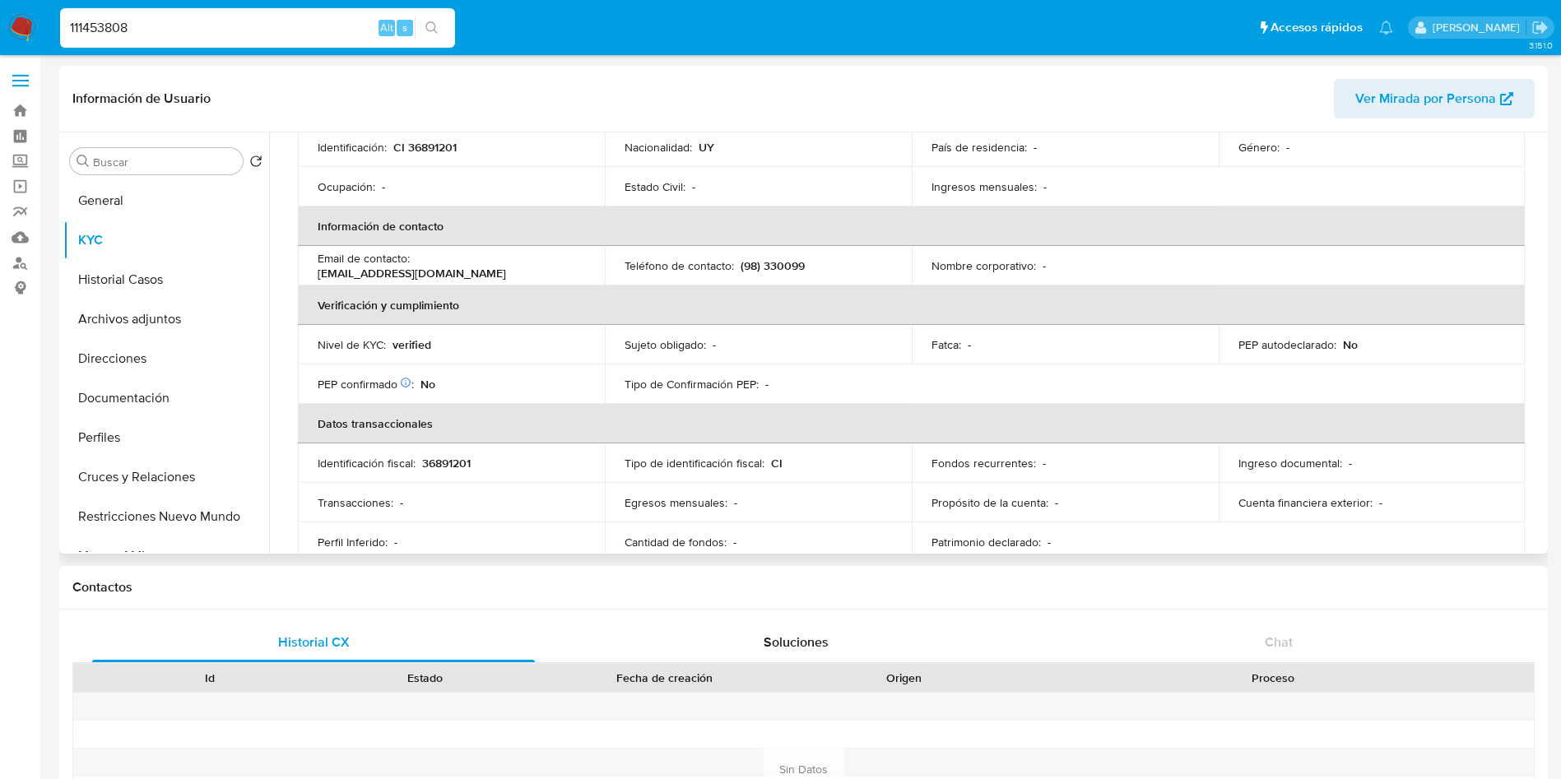
click at [409, 346] on p "verified" at bounding box center [412, 344] width 39 height 15
copy p "verified"
click at [293, 12] on div "111453808 Alt s" at bounding box center [257, 27] width 395 height 39
click at [253, 30] on input "111453808" at bounding box center [257, 27] width 395 height 21
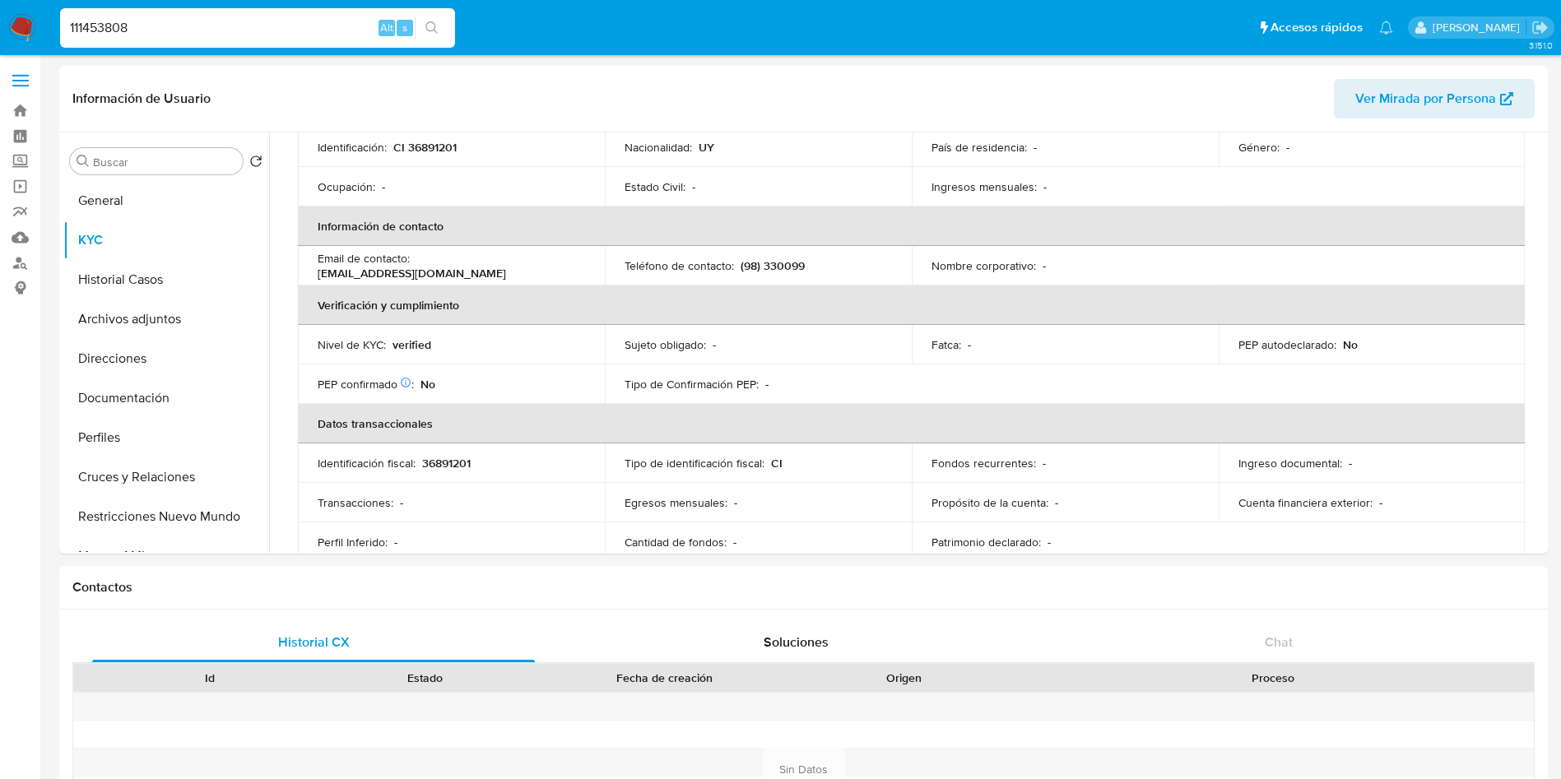
click at [253, 30] on input "111453808" at bounding box center [257, 27] width 395 height 21
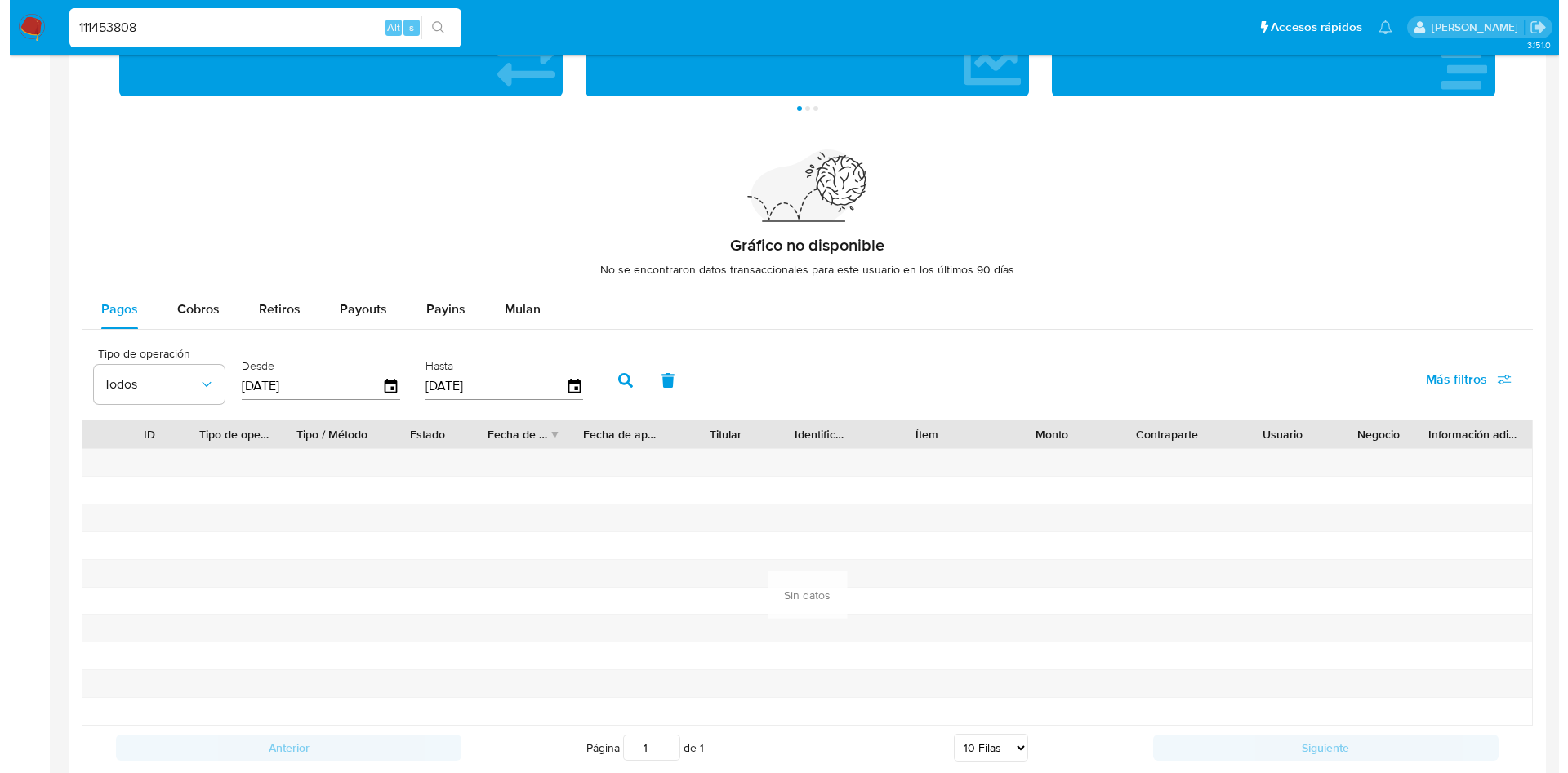
scroll to position [1077, 0]
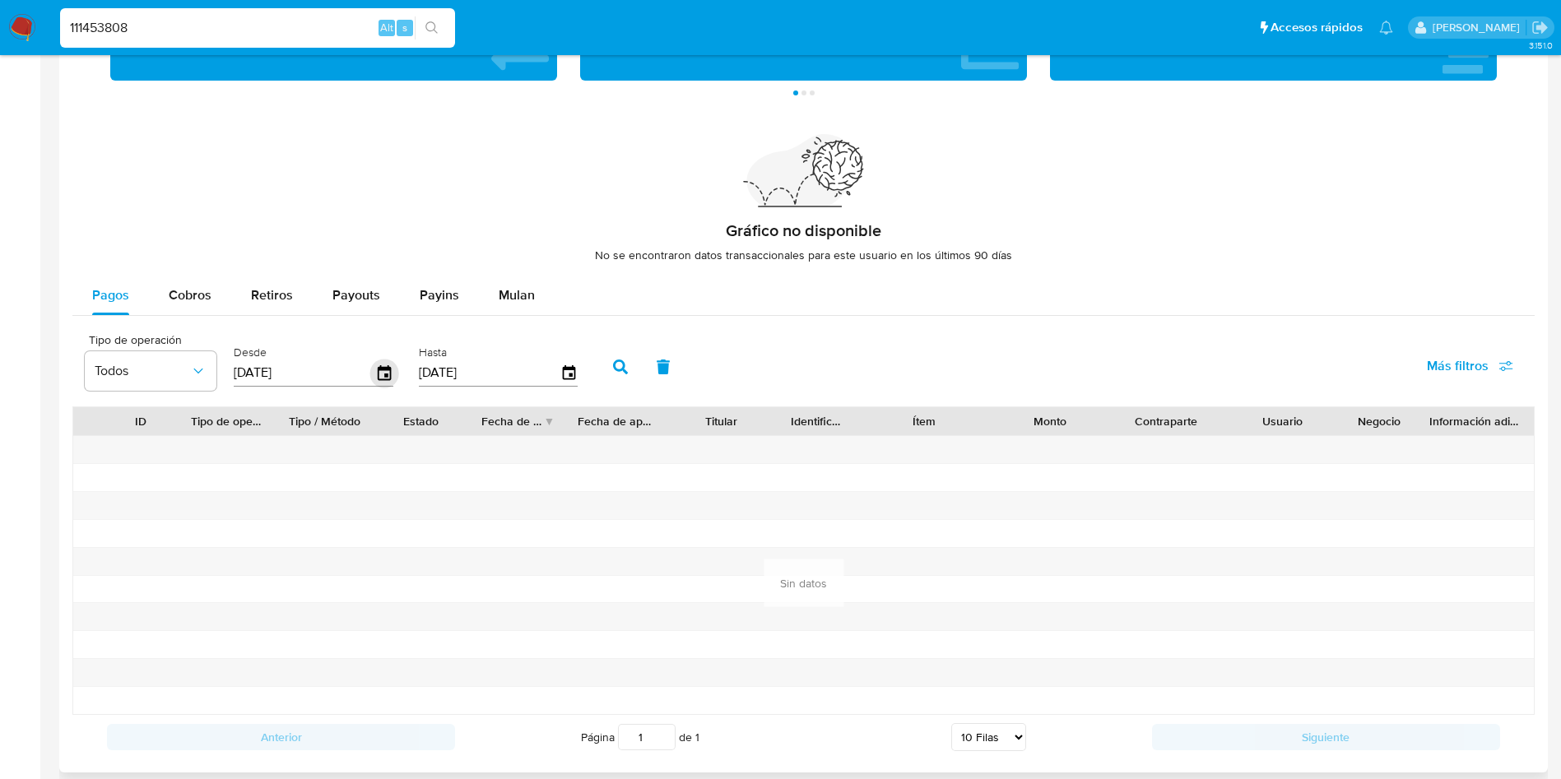
click at [379, 366] on icon "button" at bounding box center [384, 373] width 29 height 29
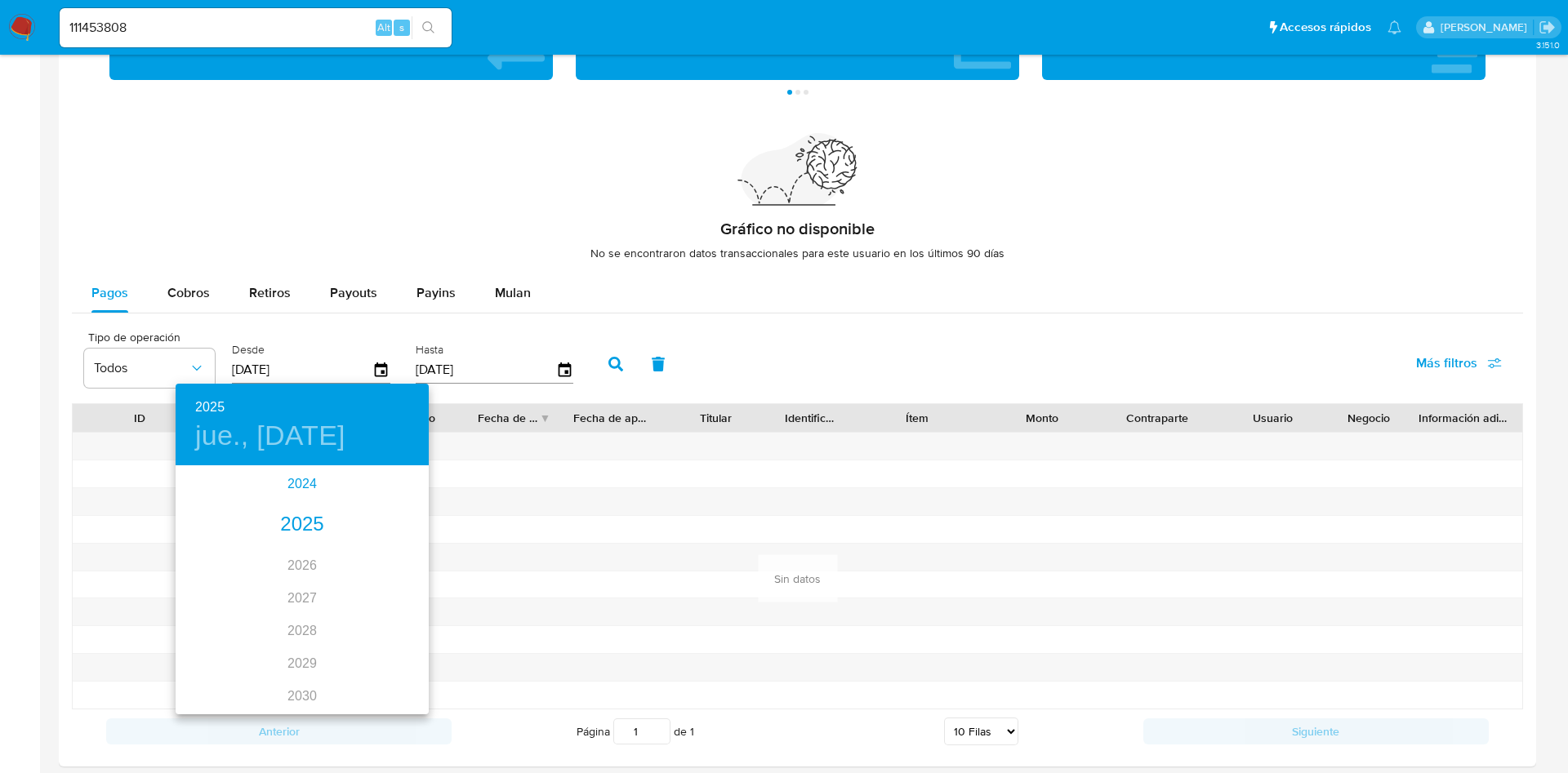
click at [312, 472] on div "2024" at bounding box center [302, 484] width 253 height 33
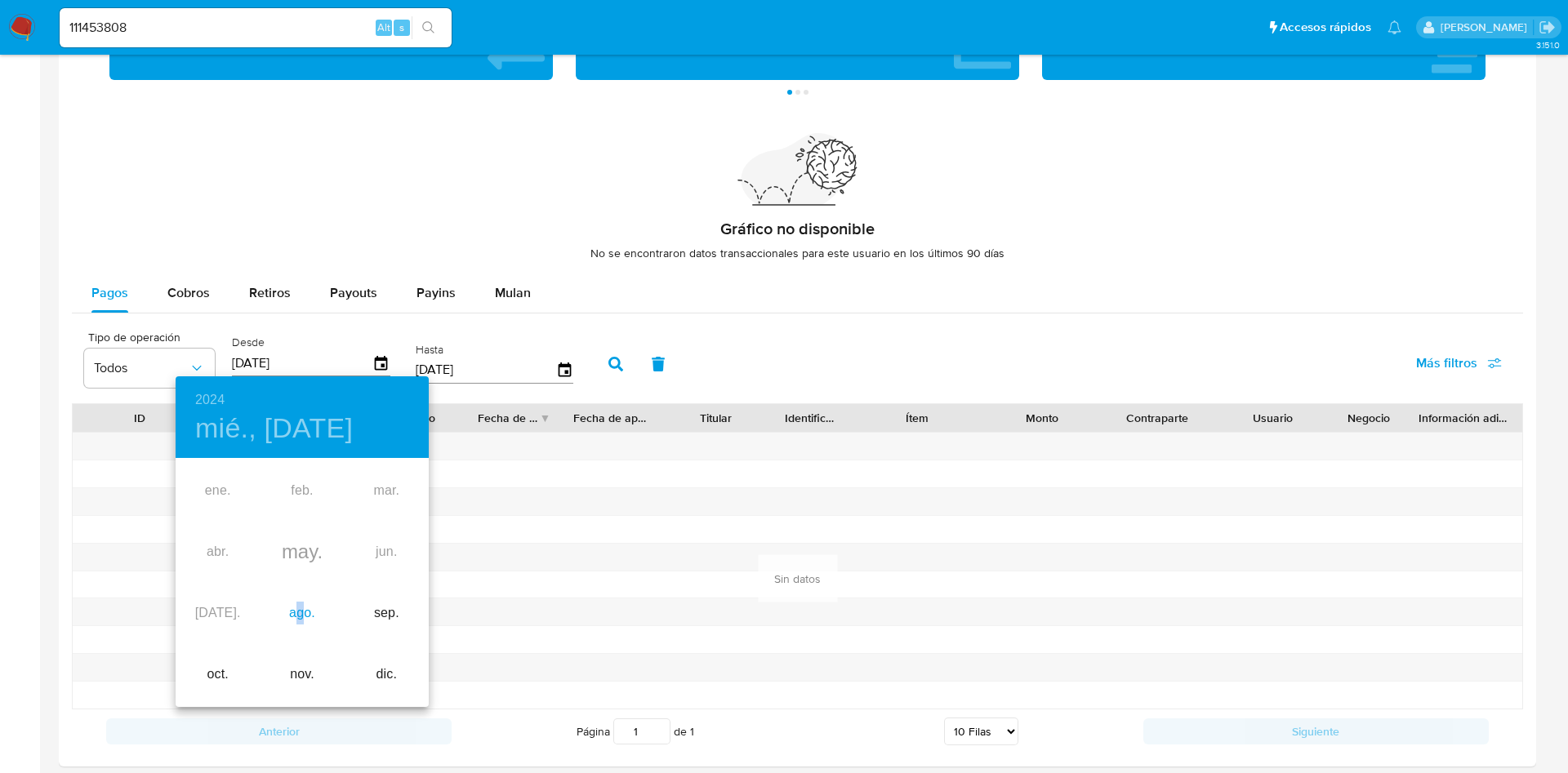
click at [301, 612] on div "ago." at bounding box center [302, 614] width 84 height 62
type input "[DATE]"
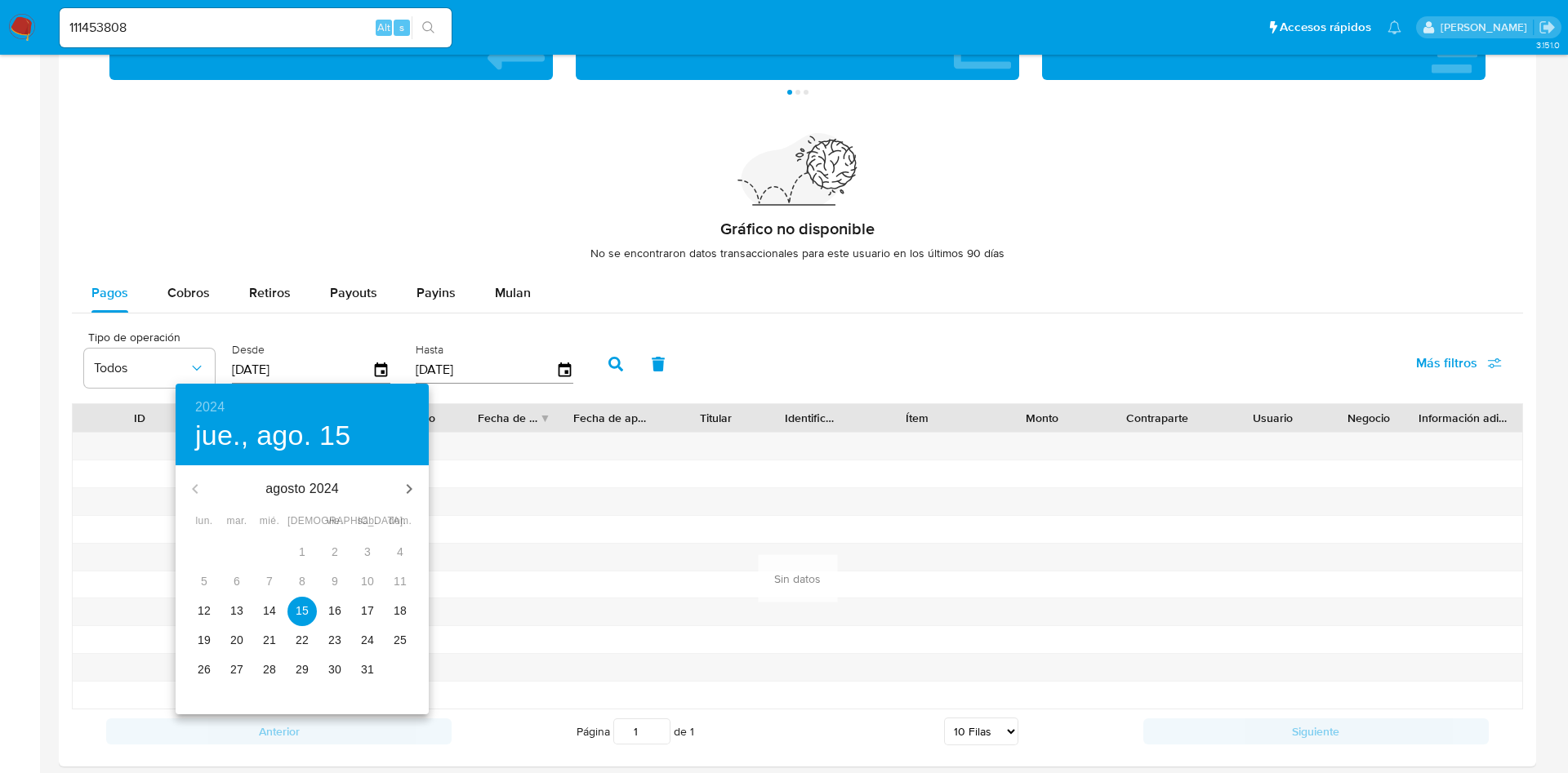
click at [301, 612] on p "15" at bounding box center [302, 610] width 13 height 16
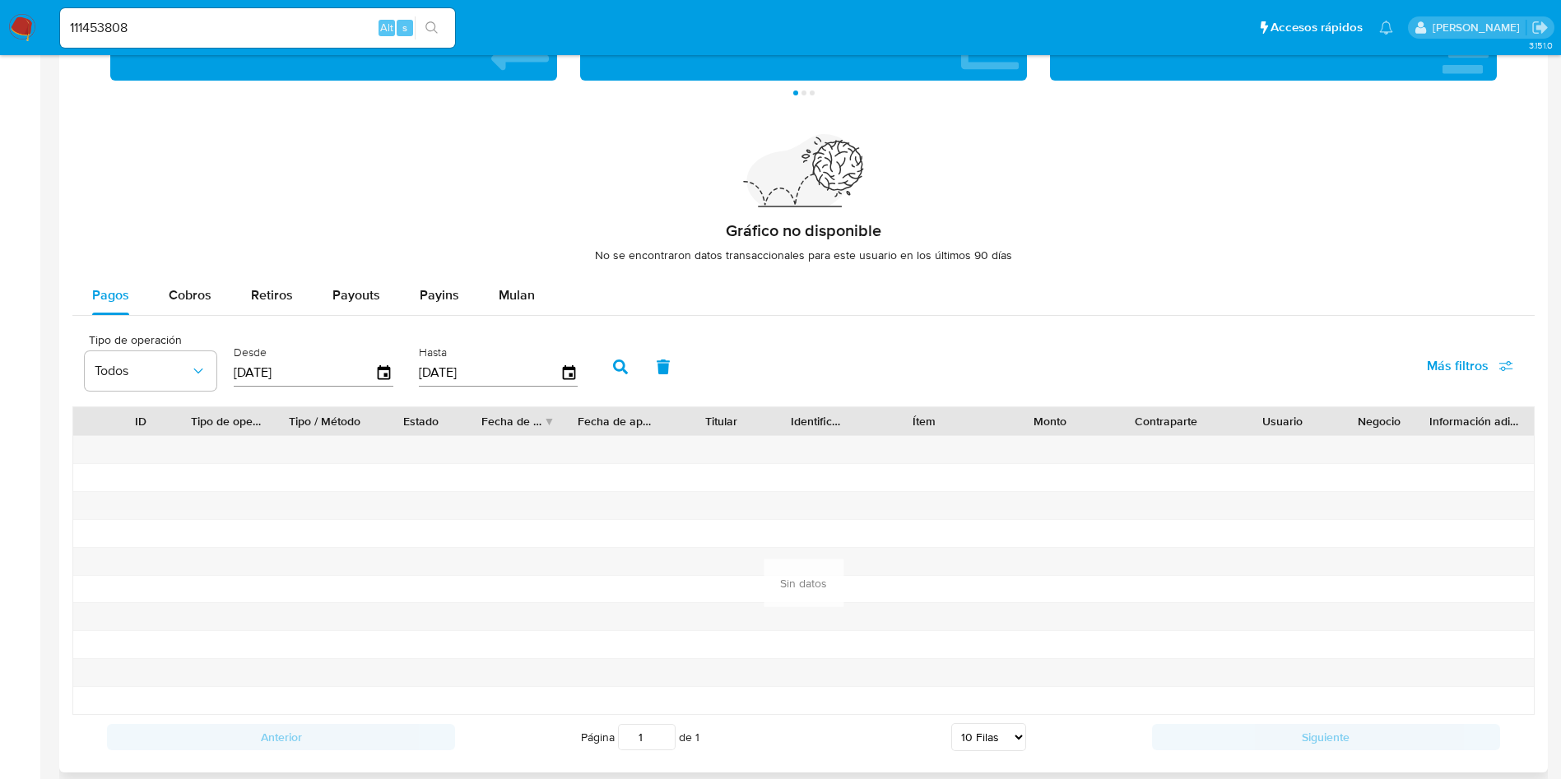
click at [618, 366] on icon "button" at bounding box center [620, 367] width 15 height 15
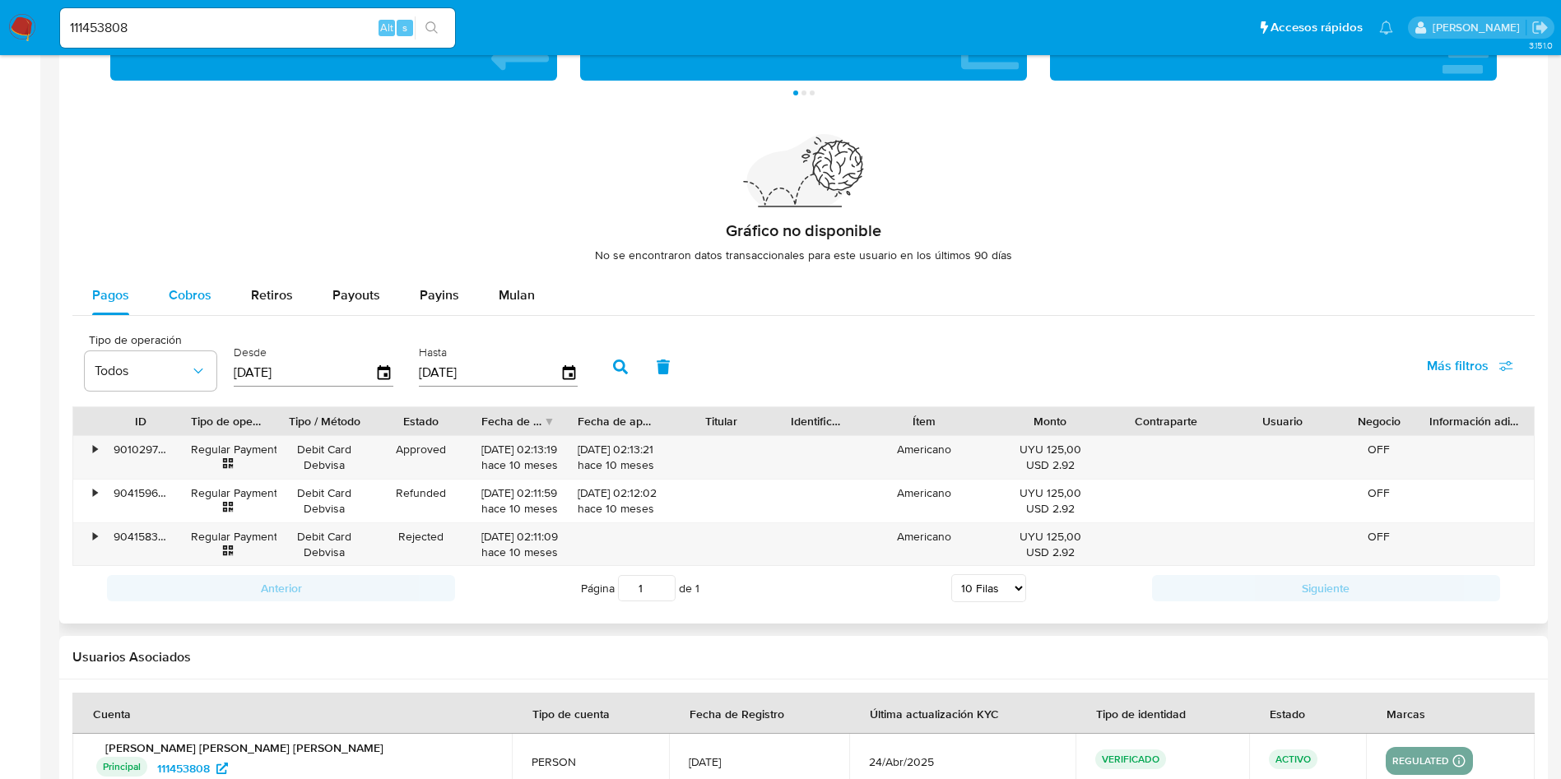
click at [217, 290] on button "Cobros" at bounding box center [190, 295] width 82 height 39
select select "10"
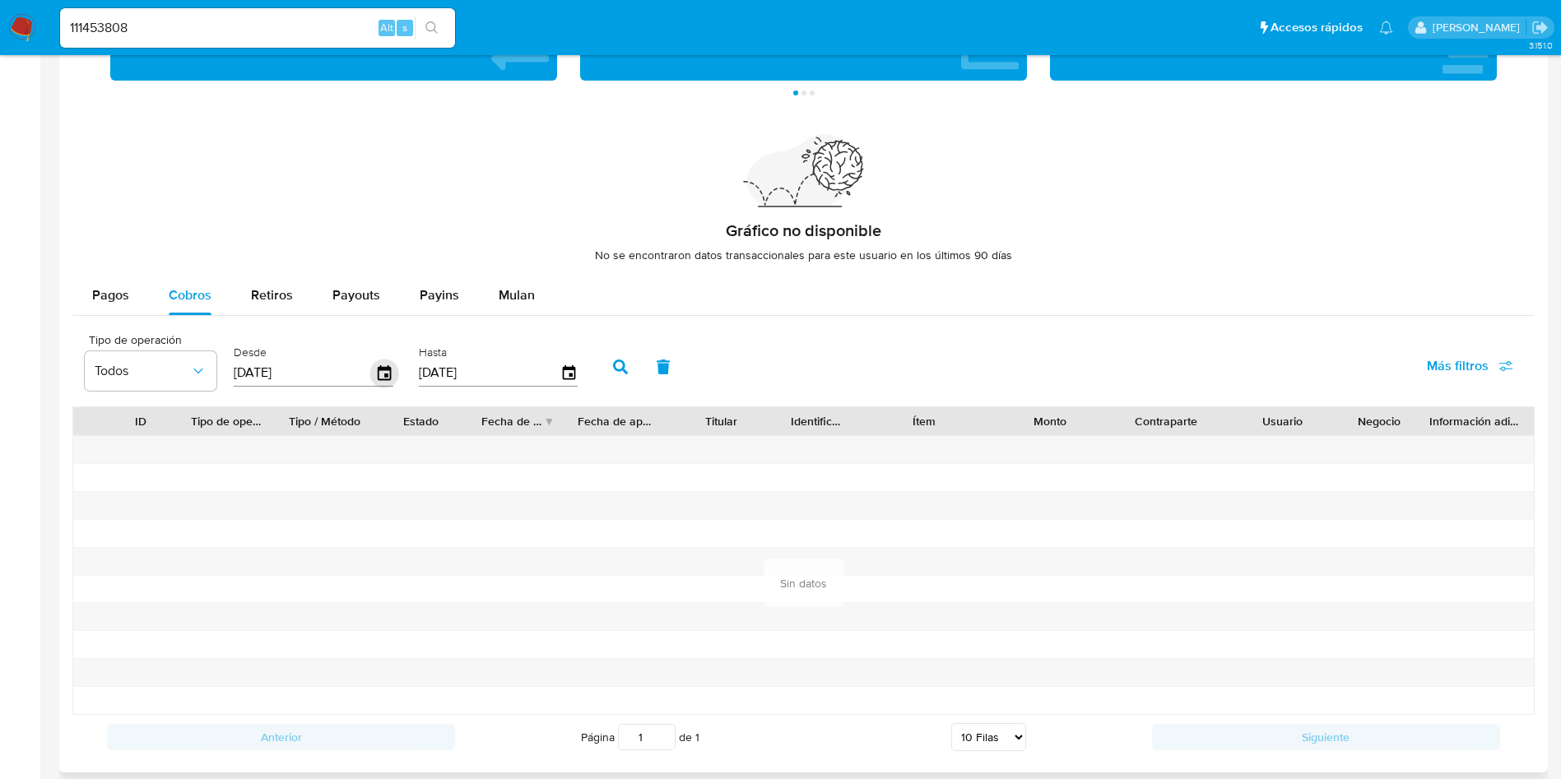
click at [377, 377] on icon "button" at bounding box center [384, 373] width 29 height 29
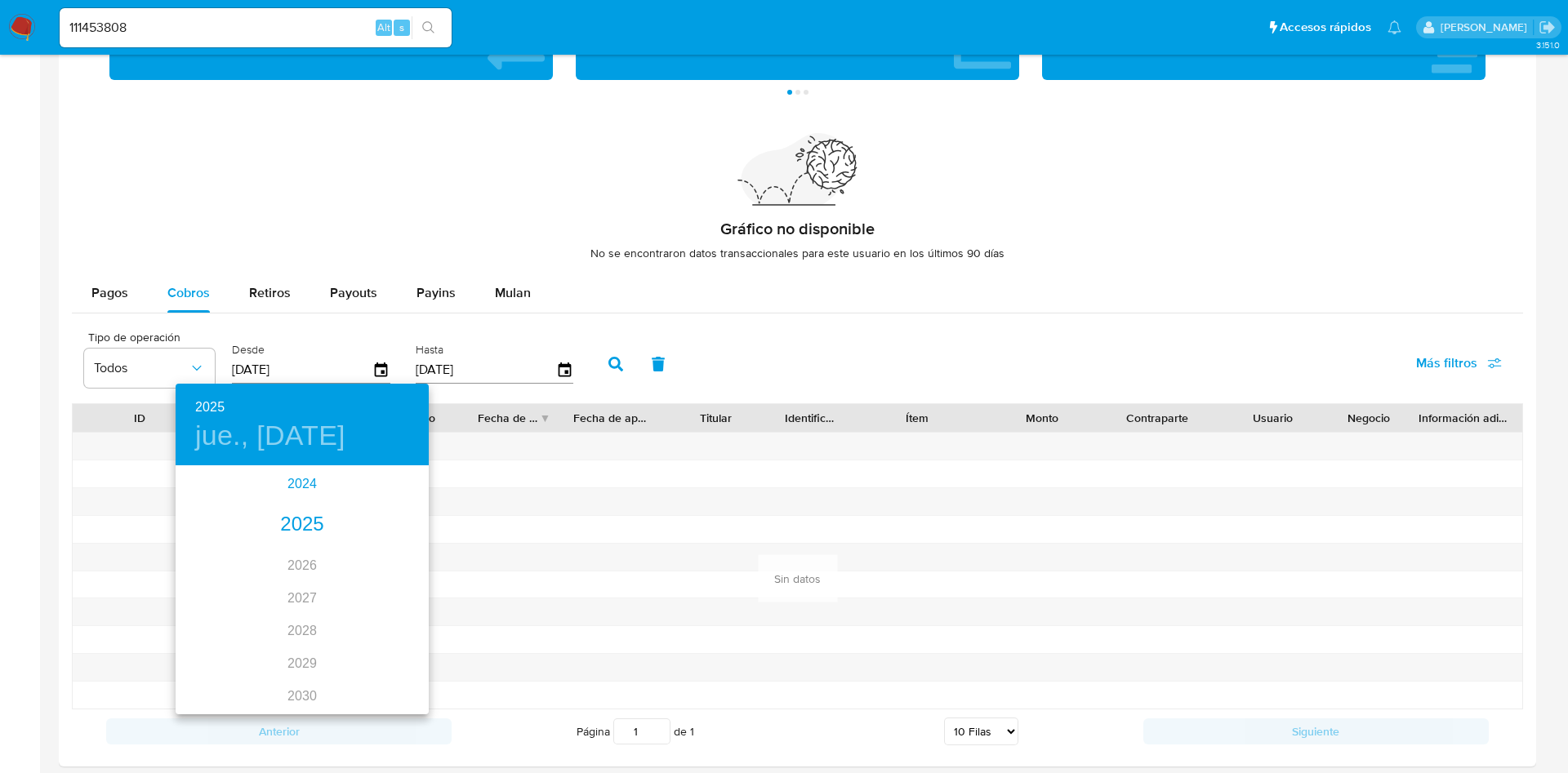
click at [295, 495] on div "2024" at bounding box center [302, 484] width 253 height 33
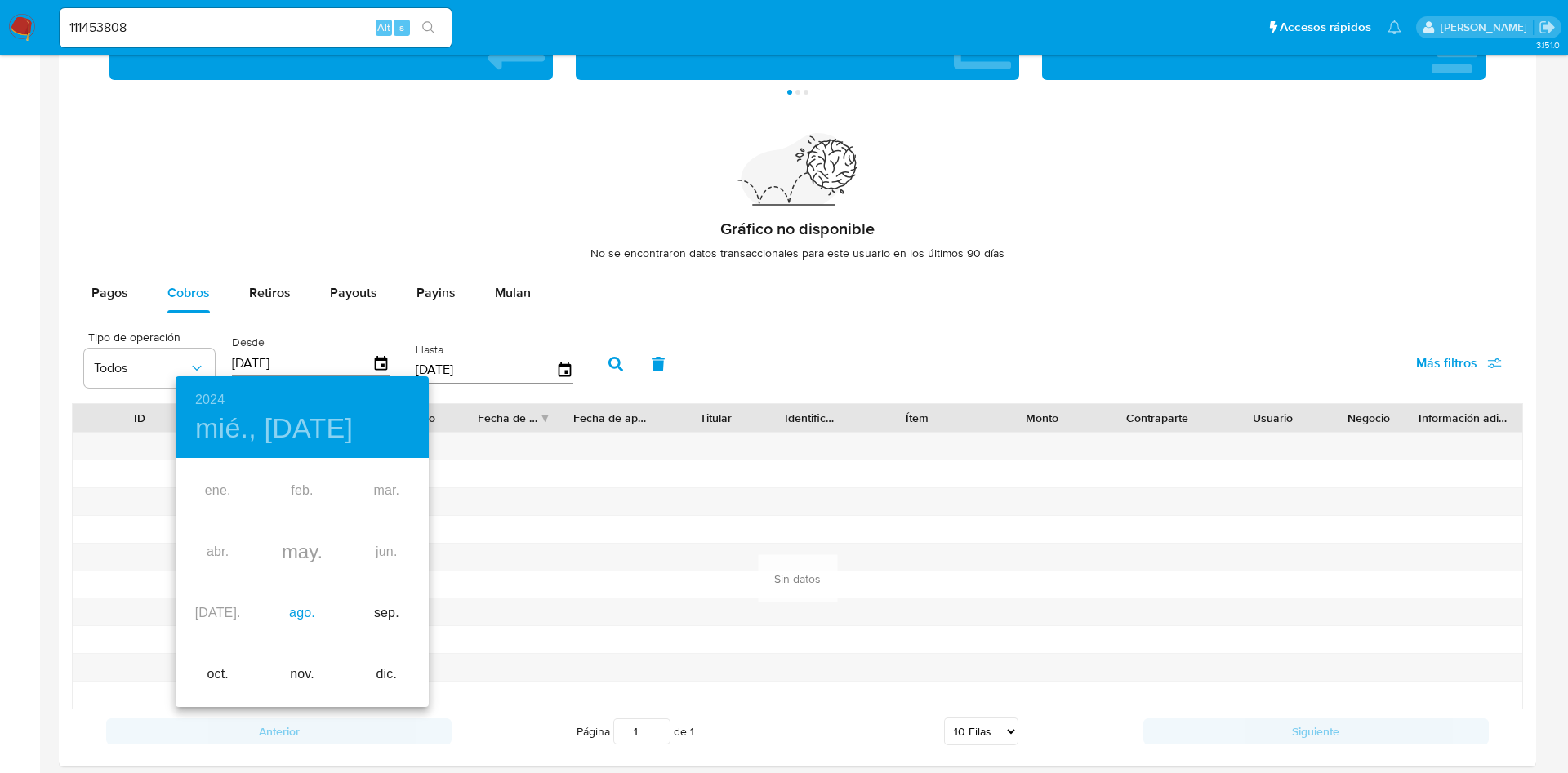
click at [295, 615] on div "ago." at bounding box center [302, 614] width 84 height 62
type input "[DATE]"
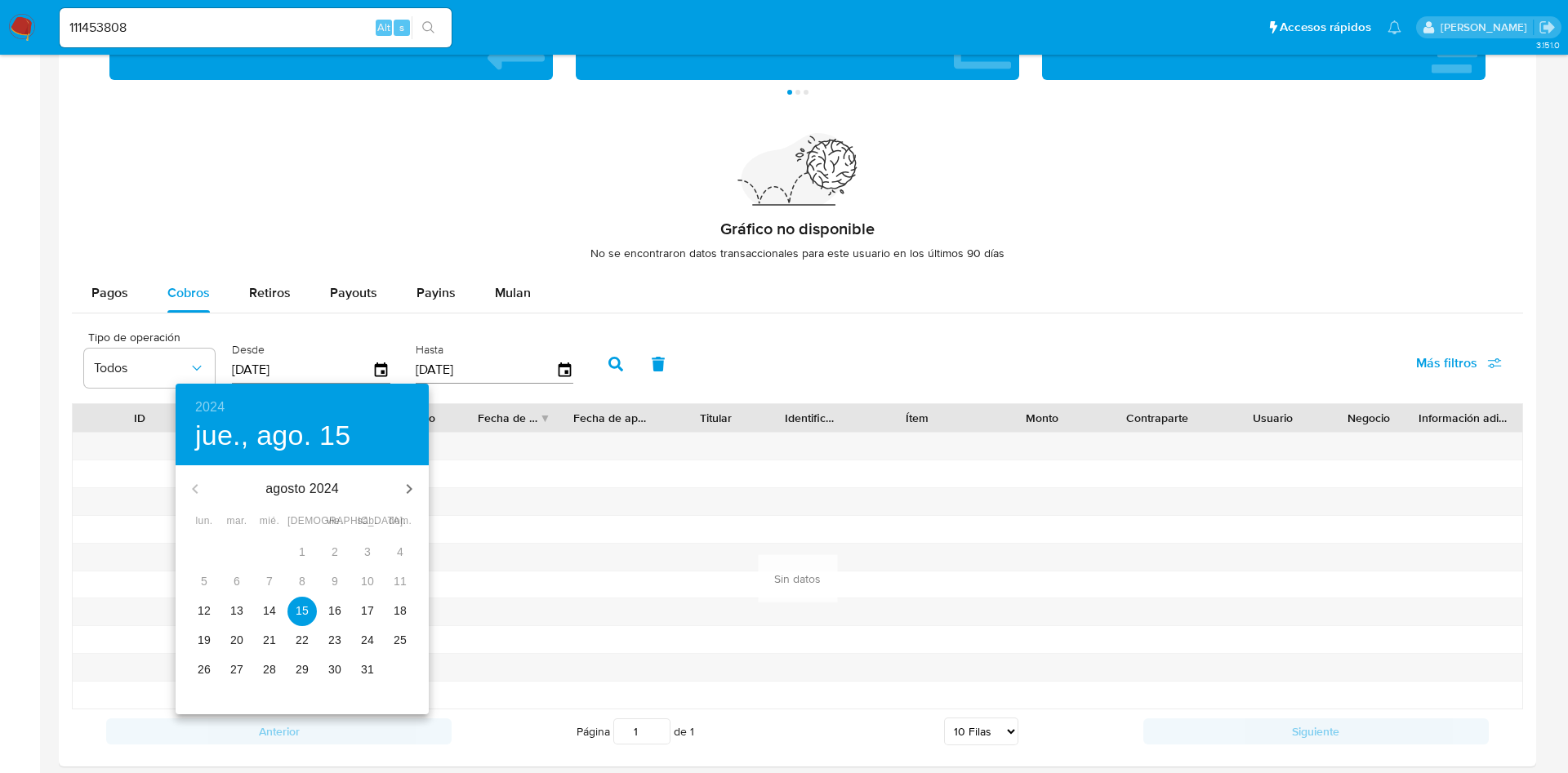
click at [295, 615] on span "15" at bounding box center [303, 610] width 30 height 16
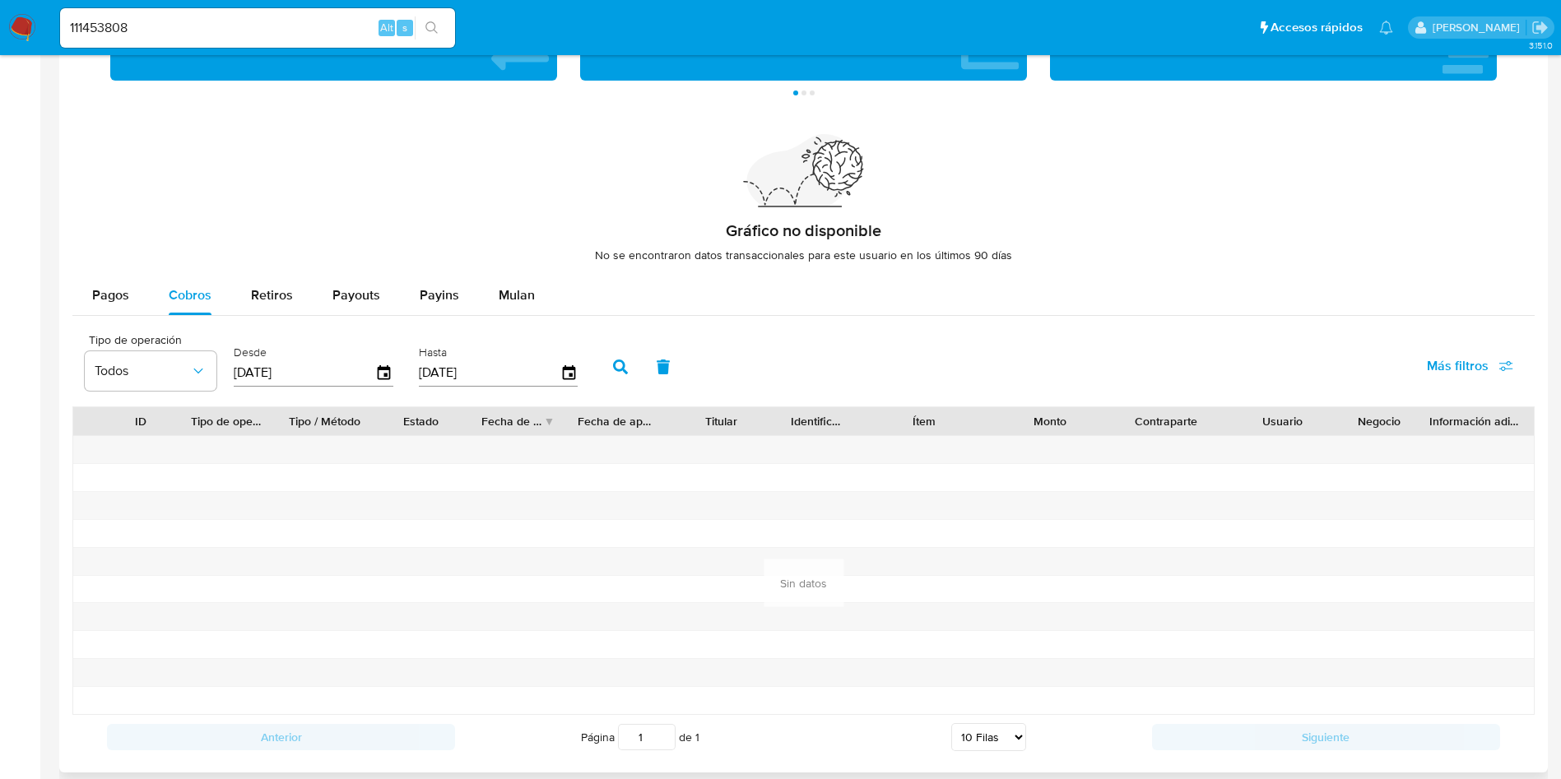
click at [611, 362] on button "button" at bounding box center [620, 366] width 43 height 39
click at [287, 294] on span "Retiros" at bounding box center [272, 295] width 42 height 19
select select "10"
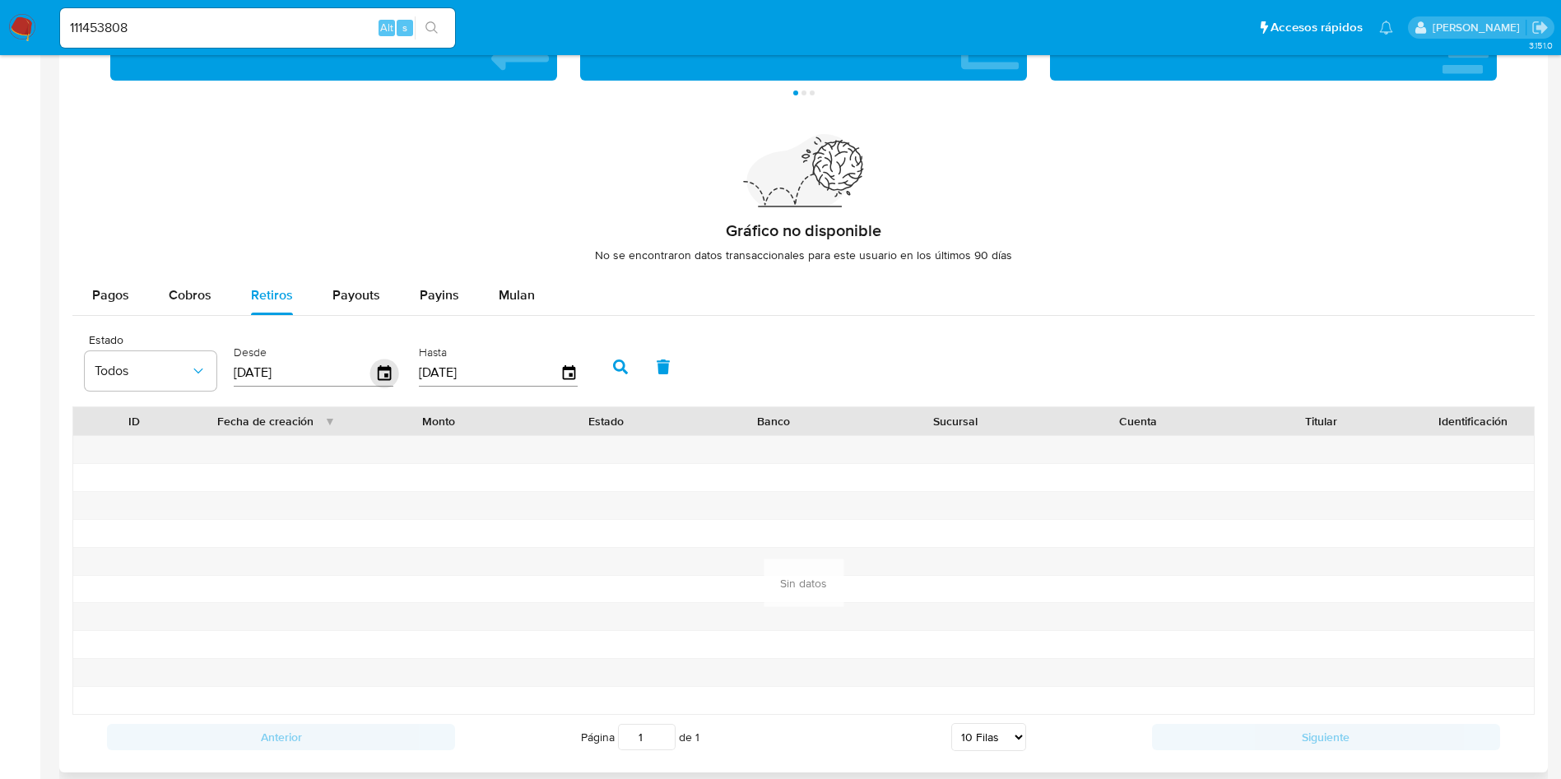
click at [384, 379] on icon "button" at bounding box center [384, 372] width 13 height 15
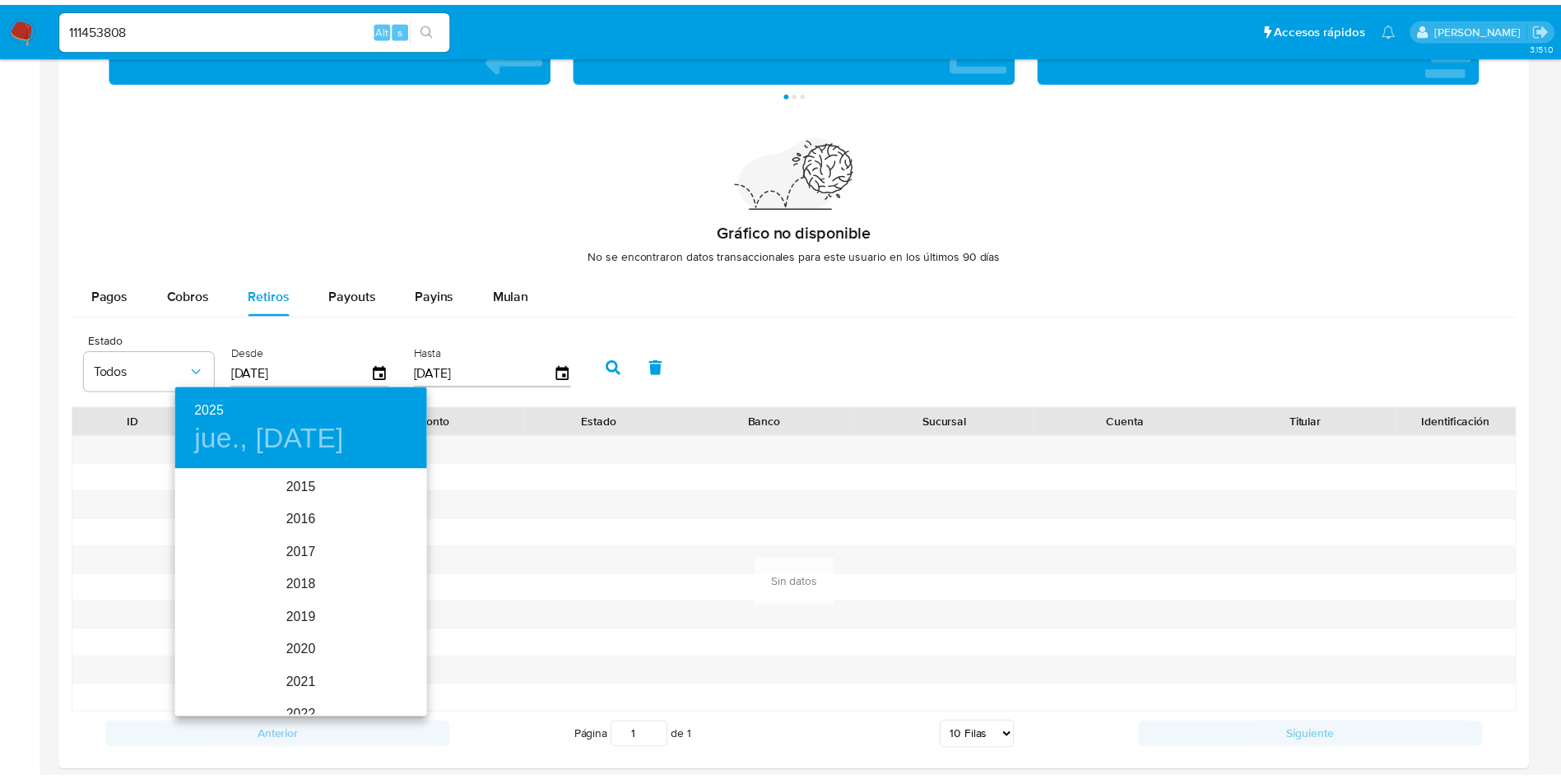
scroll to position [230, 0]
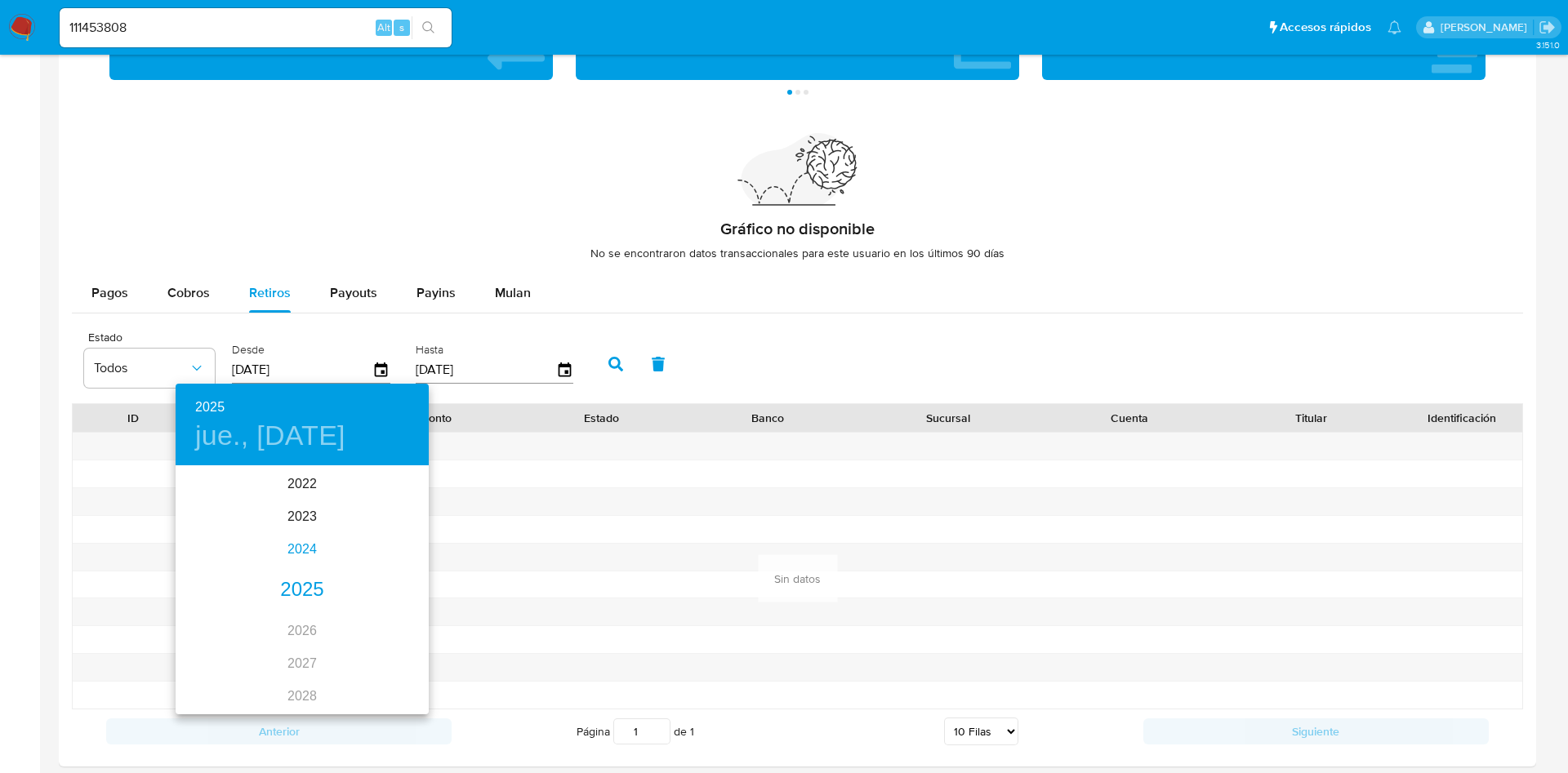
click at [309, 551] on div "2024" at bounding box center [302, 549] width 253 height 33
click at [300, 548] on div "may." at bounding box center [302, 560] width 84 height 62
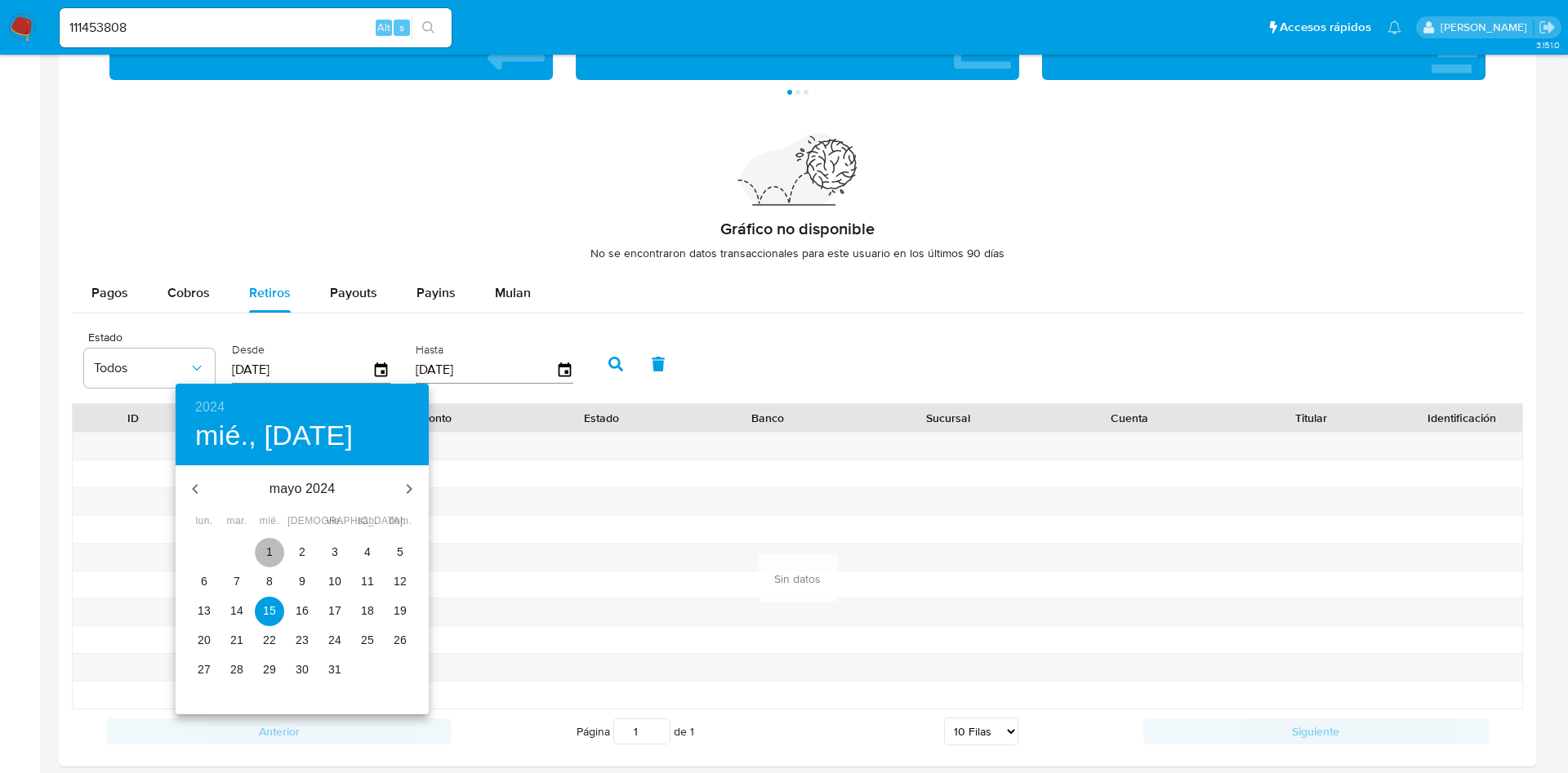
click at [274, 549] on span "1" at bounding box center [270, 552] width 30 height 16
type input "[DATE]"
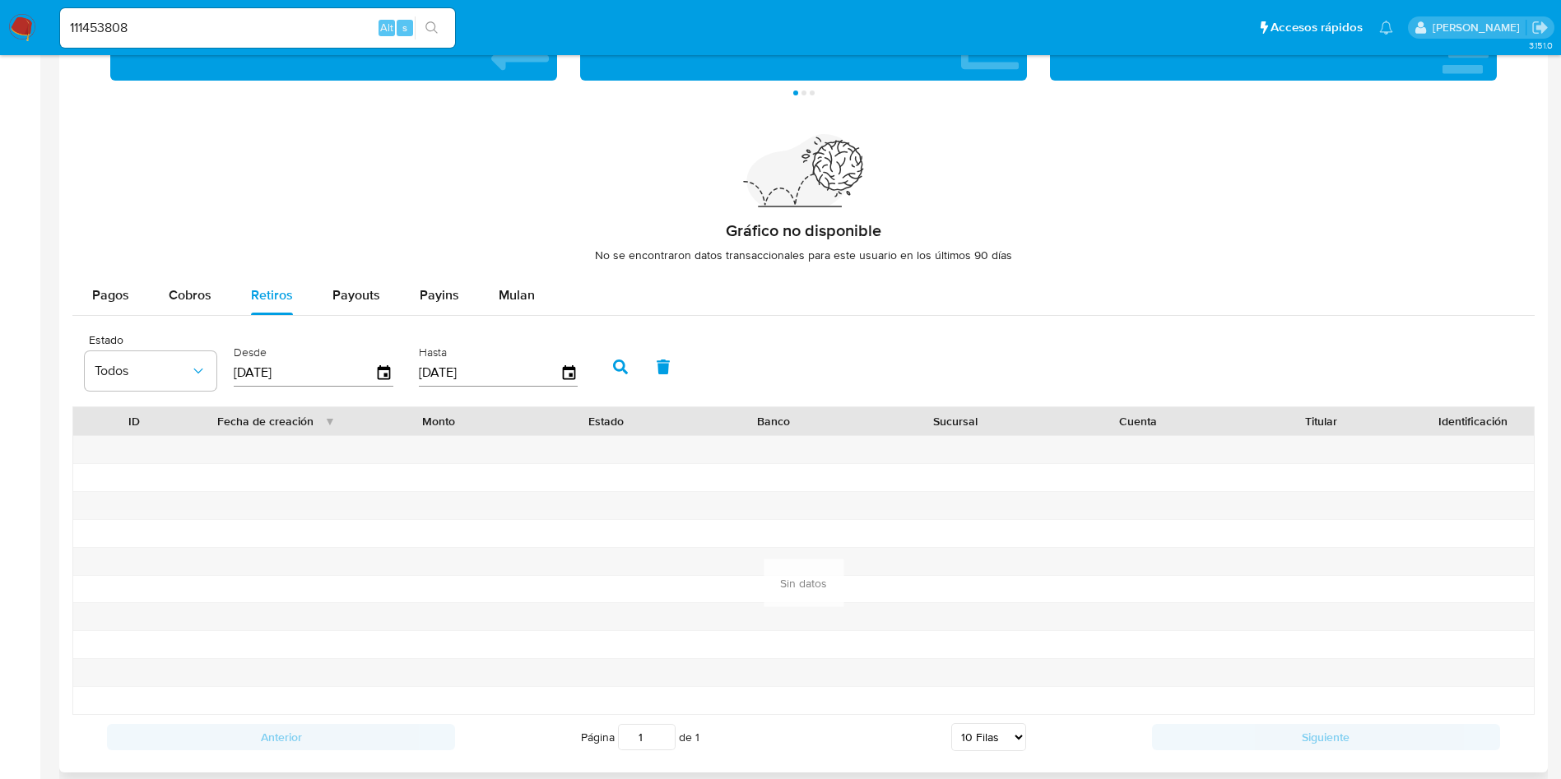
click at [616, 367] on icon "button" at bounding box center [620, 367] width 15 height 15
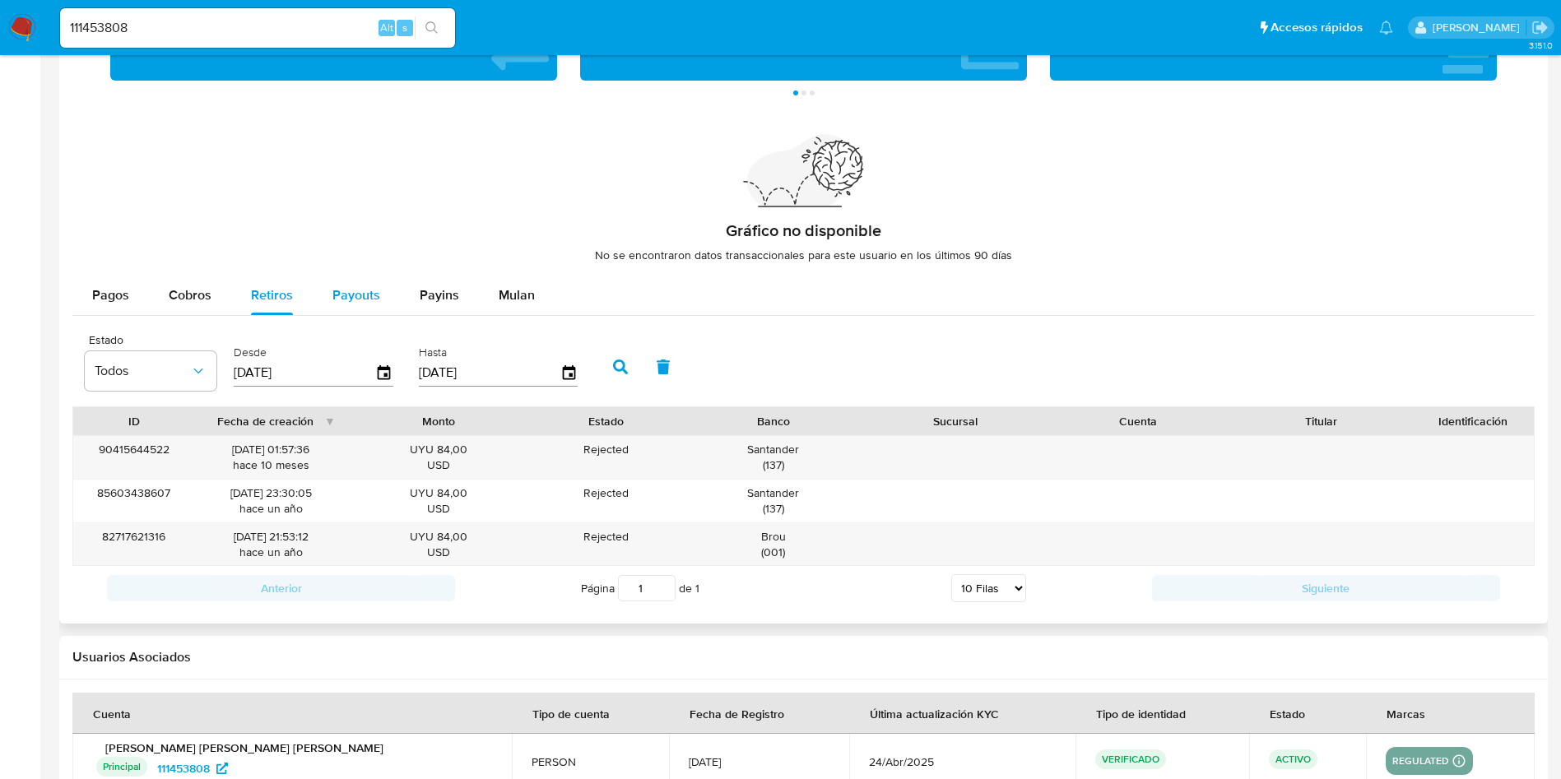
click at [343, 300] on span "Payouts" at bounding box center [356, 295] width 48 height 19
select select "10"
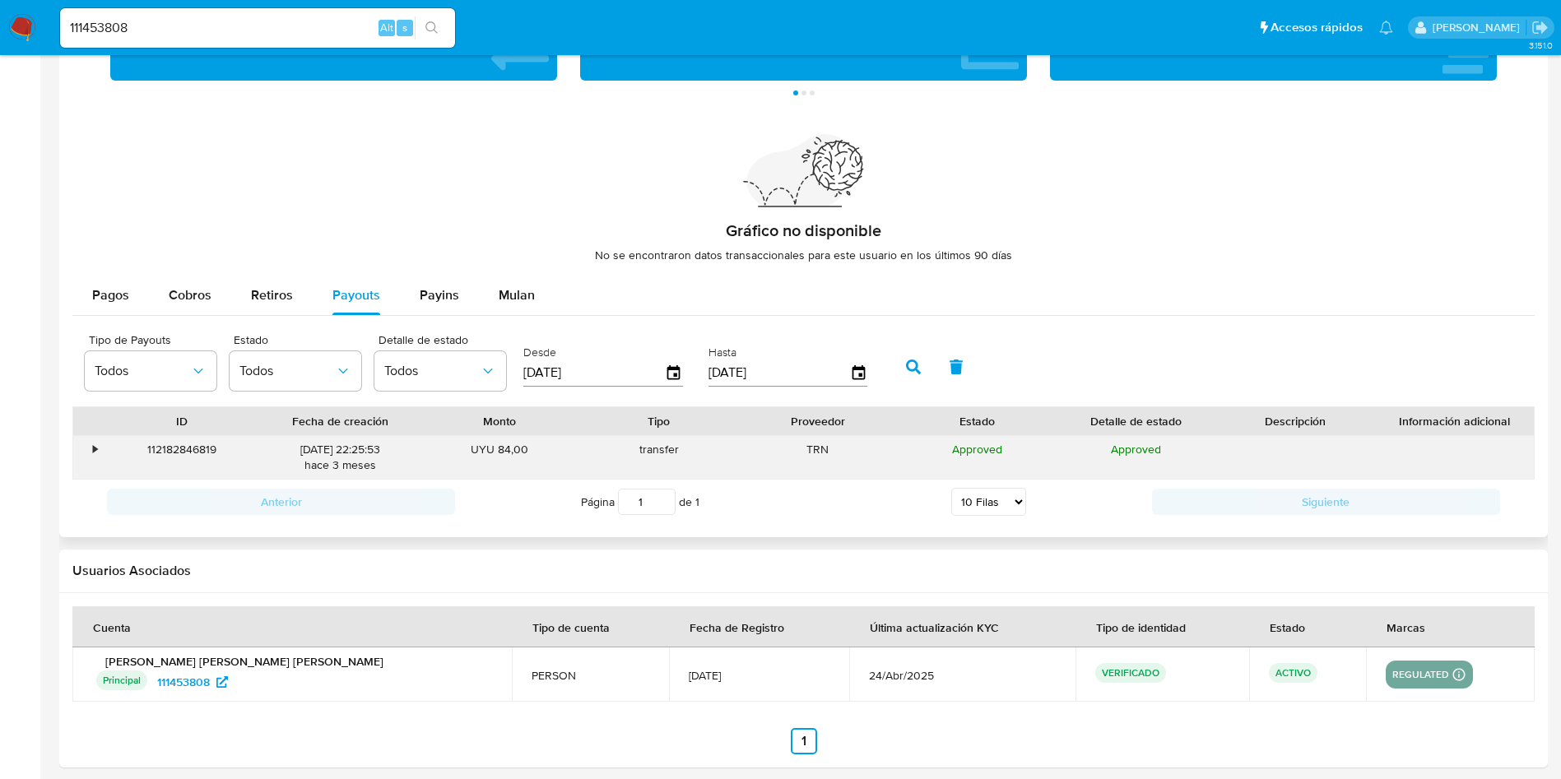
click at [184, 451] on div "112182846819" at bounding box center [181, 457] width 159 height 43
click at [189, 446] on div "112182846819" at bounding box center [181, 457] width 159 height 43
click at [191, 287] on span "Cobros" at bounding box center [190, 295] width 43 height 19
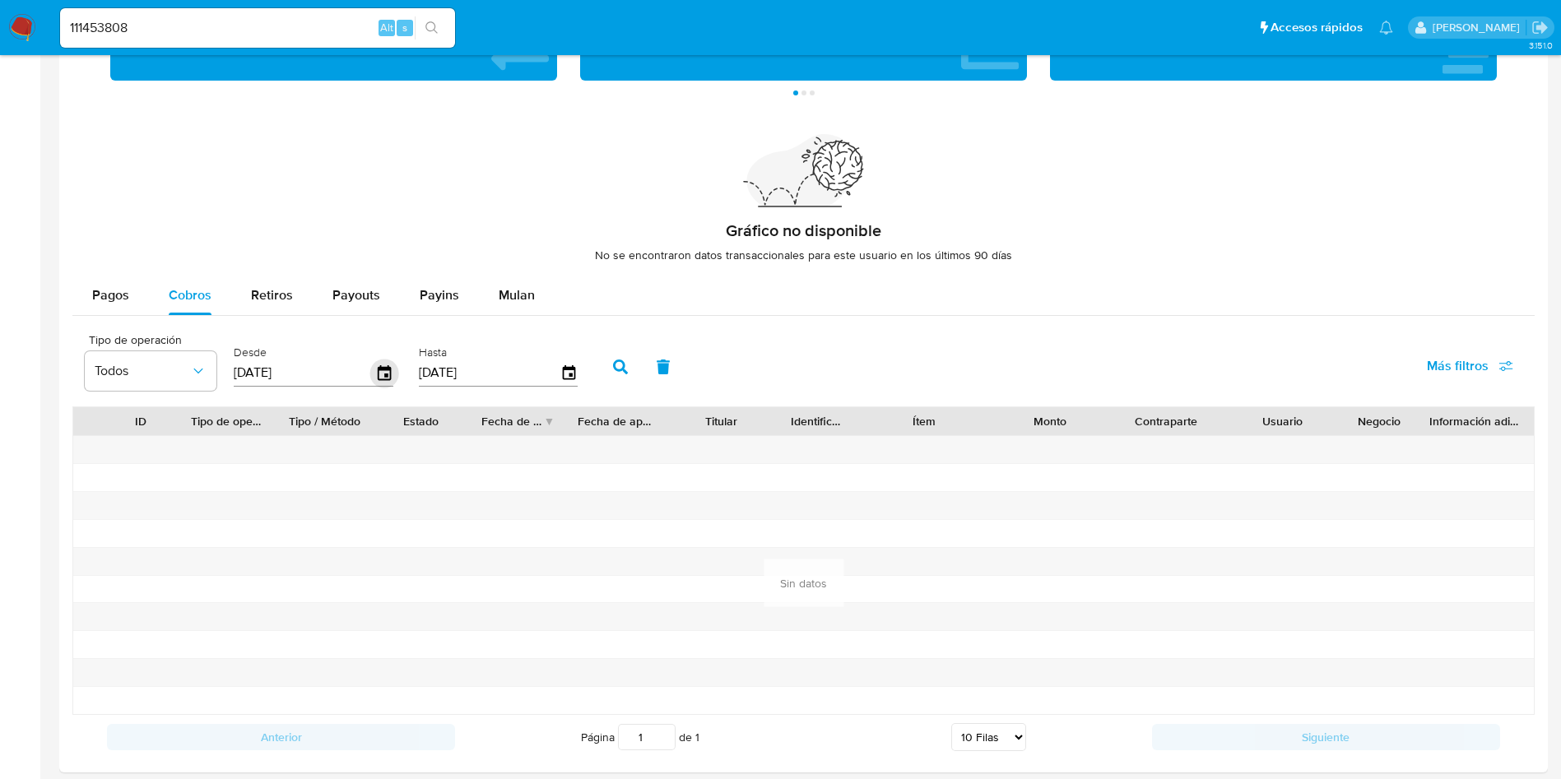
click at [379, 375] on icon "button" at bounding box center [384, 373] width 29 height 29
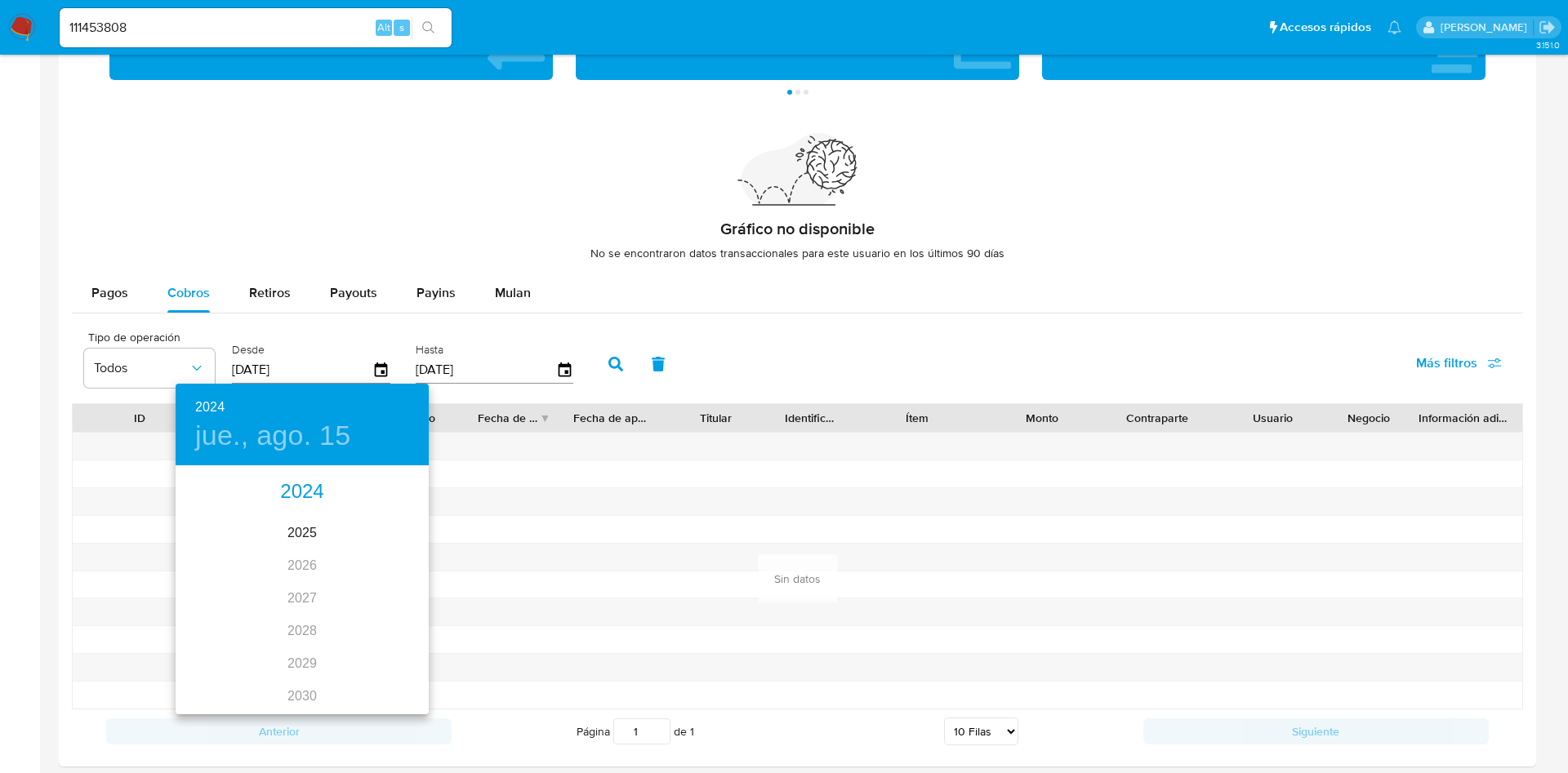
click at [293, 500] on div "2024" at bounding box center [302, 492] width 253 height 33
click at [289, 629] on div "ago." at bounding box center [302, 621] width 84 height 62
click at [214, 606] on span "12" at bounding box center [204, 610] width 30 height 16
type input "[DATE]"
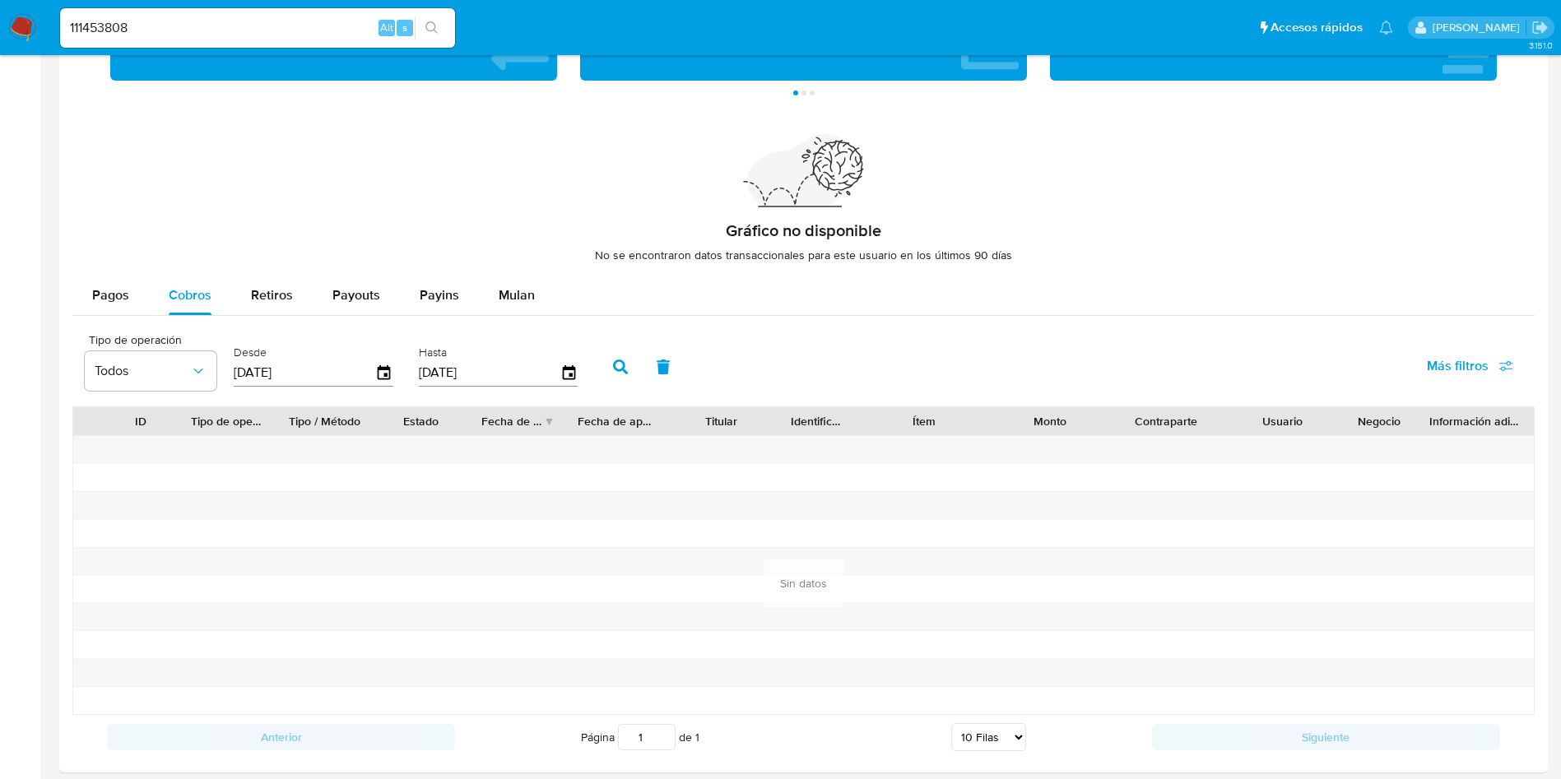
click at [614, 371] on icon "button" at bounding box center [620, 367] width 15 height 15
